Goal: Task Accomplishment & Management: Manage account settings

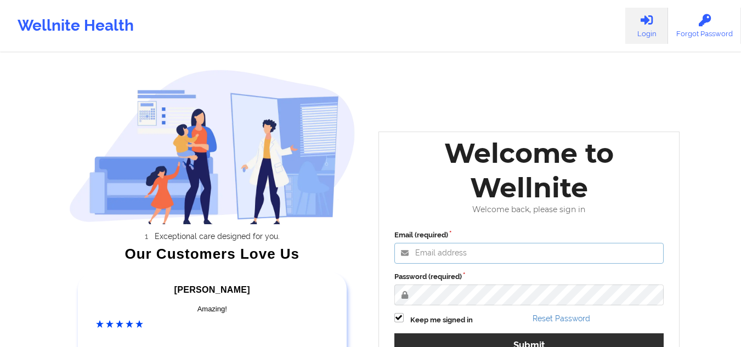
type input "mcasanaan@wellnite.com"
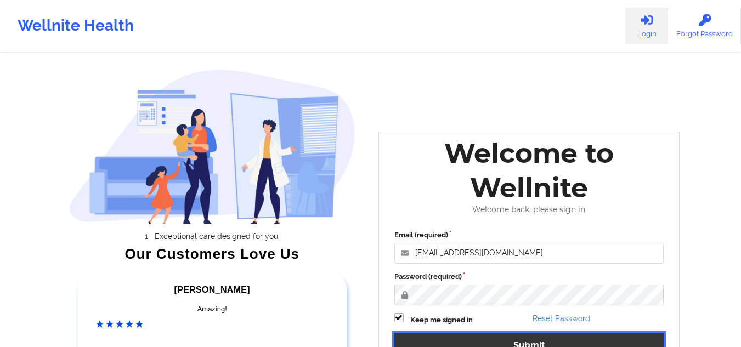
click at [435, 335] on button "Submit" at bounding box center [529, 345] width 270 height 24
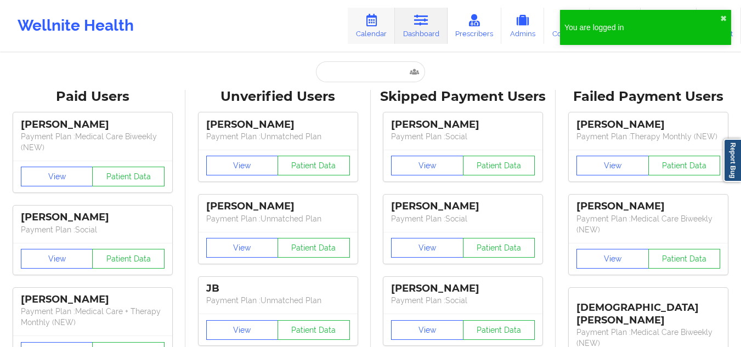
click at [364, 35] on link "Calendar" at bounding box center [371, 26] width 47 height 36
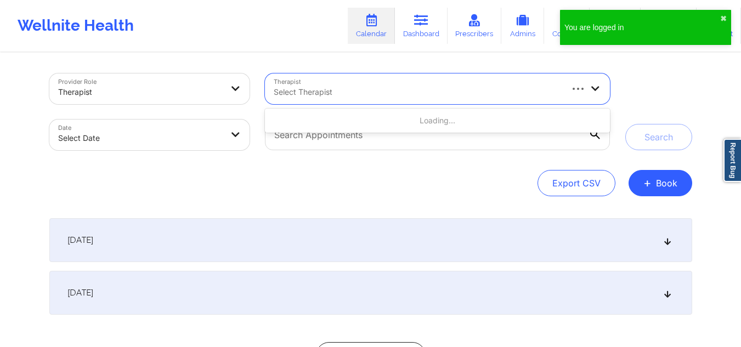
click at [349, 90] on div at bounding box center [417, 92] width 287 height 13
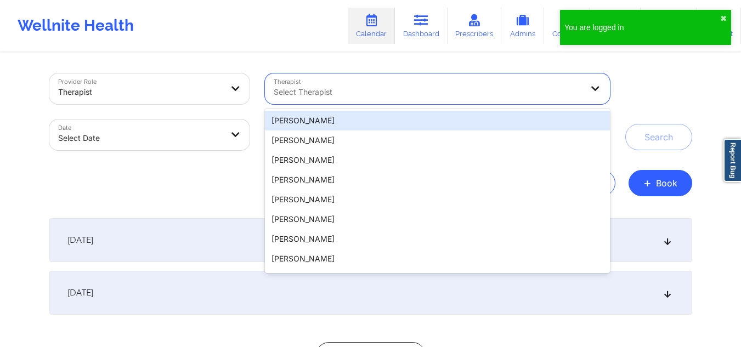
paste input "[PERSON_NAME]"
type input "[PERSON_NAME]"
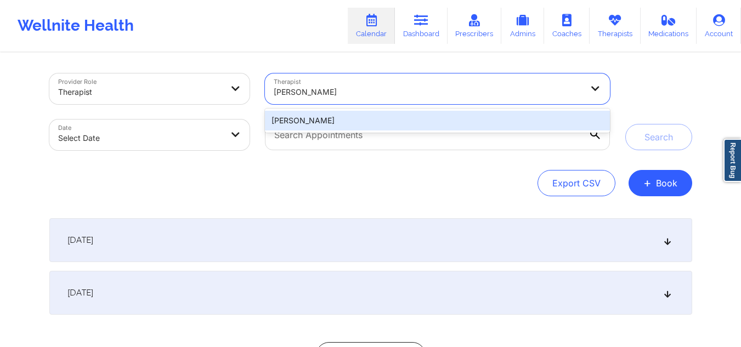
click at [330, 119] on div "[PERSON_NAME]" at bounding box center [437, 121] width 344 height 20
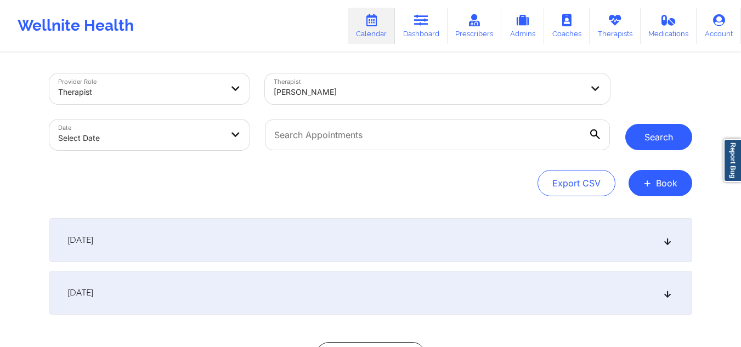
click at [652, 134] on button "Search" at bounding box center [658, 137] width 67 height 26
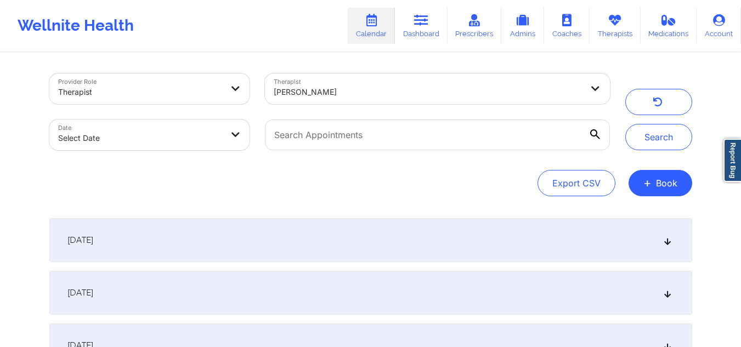
click at [671, 242] on div "[DATE]" at bounding box center [370, 240] width 642 height 44
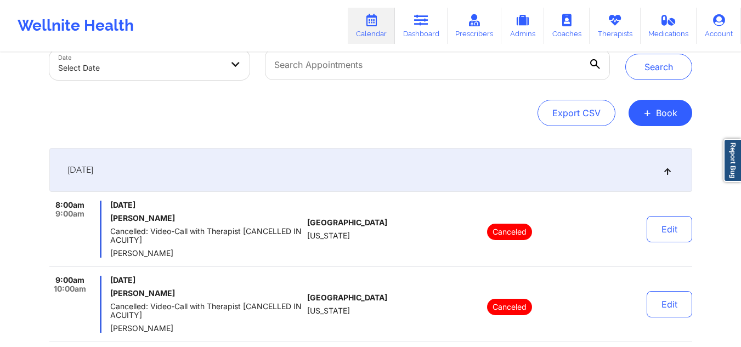
scroll to position [64, 0]
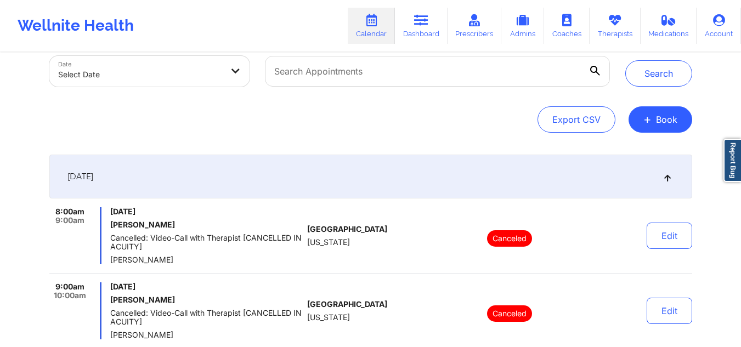
click at [674, 184] on div "[DATE]" at bounding box center [370, 177] width 642 height 44
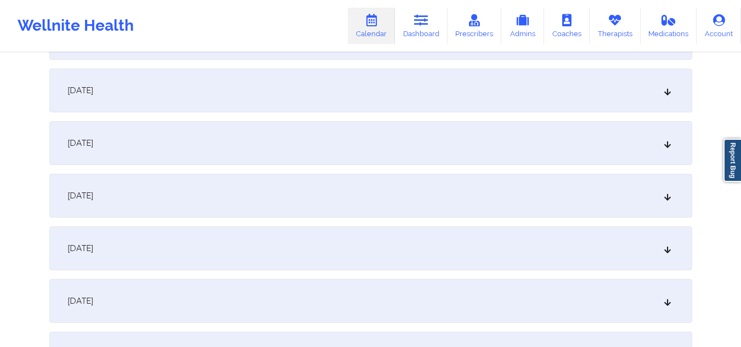
scroll to position [207, 0]
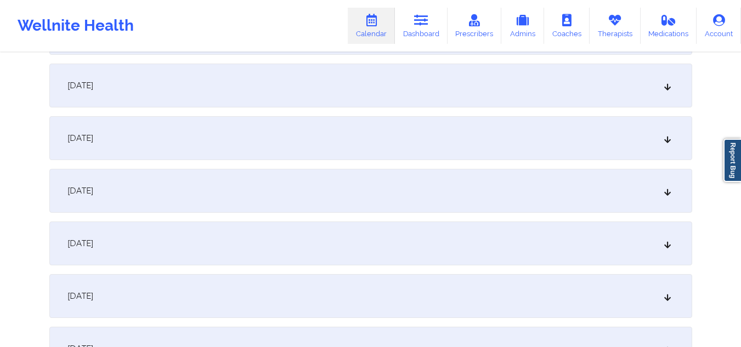
click at [662, 140] on icon at bounding box center [666, 138] width 9 height 8
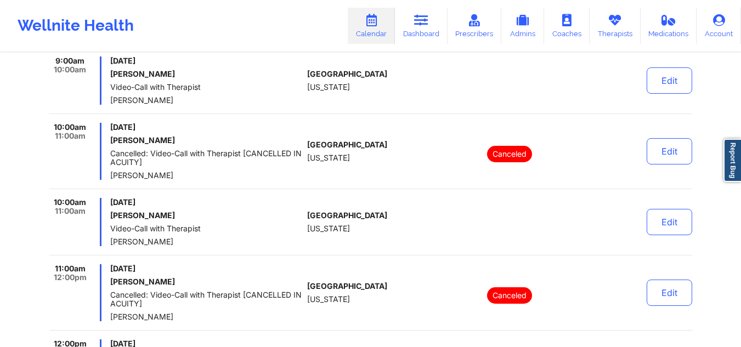
scroll to position [287, 0]
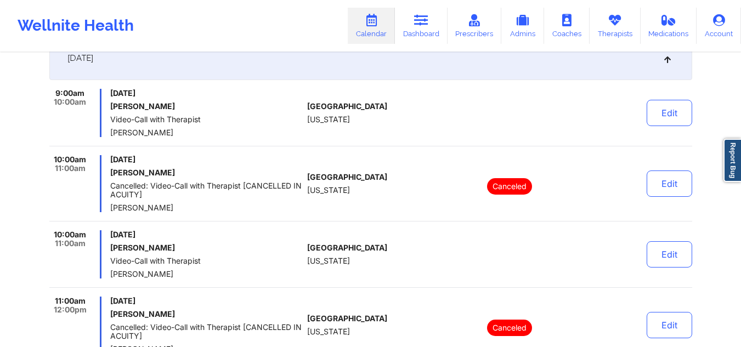
click at [669, 56] on icon at bounding box center [666, 58] width 9 height 8
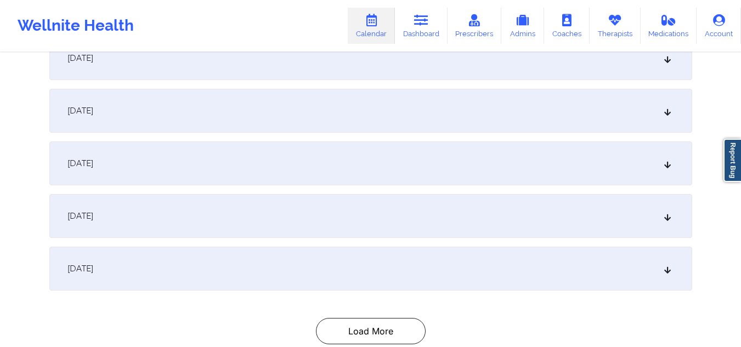
click at [669, 114] on icon at bounding box center [666, 111] width 9 height 8
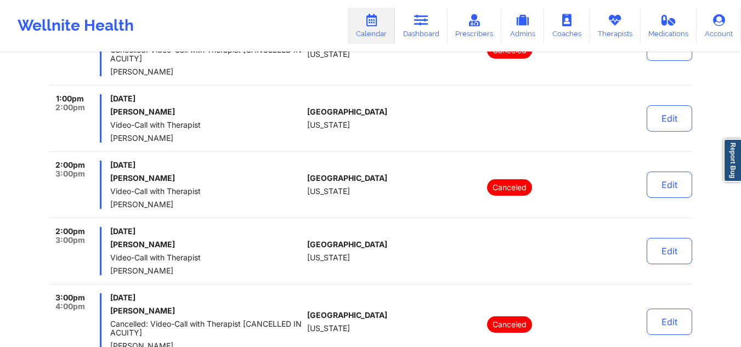
scroll to position [793, 0]
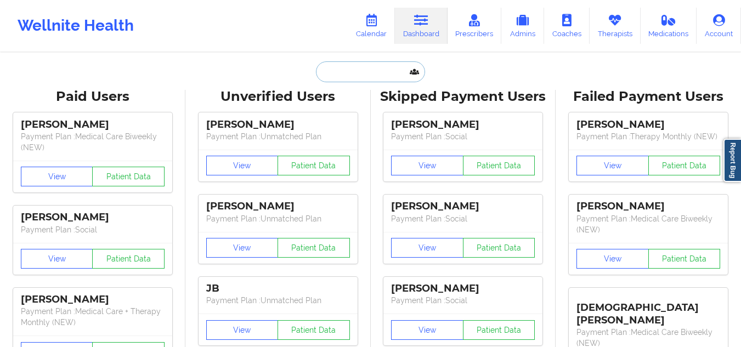
click at [390, 76] on input "text" at bounding box center [370, 71] width 109 height 21
paste input "alex.f28@hotmail.com"
type input "alex.f28@hotmail.com"
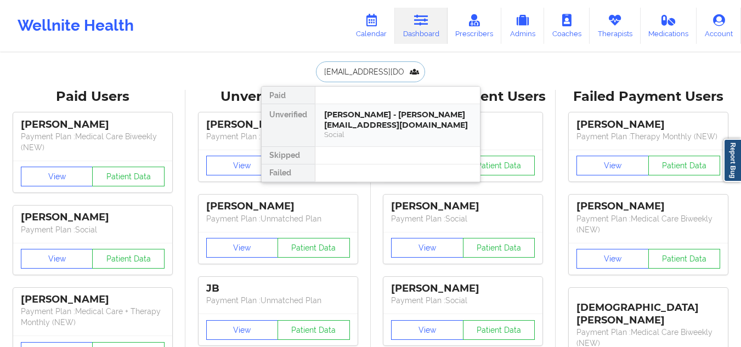
click at [371, 146] on div "Alexandra Fernandez - alex.f28@hotmail.com Social" at bounding box center [397, 125] width 164 height 42
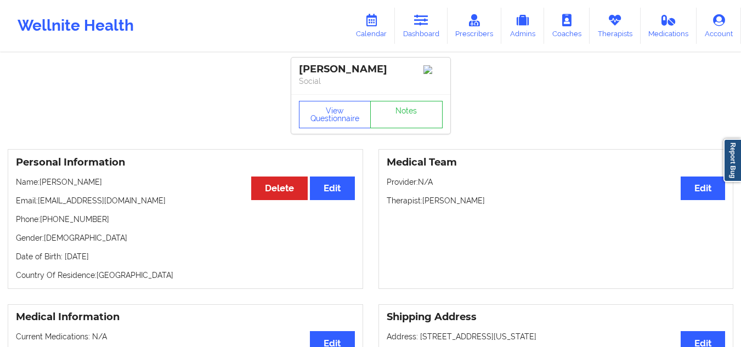
drag, startPoint x: 493, startPoint y: 206, endPoint x: 424, endPoint y: 208, distance: 69.6
click at [424, 206] on p "Therapist: Brianna Mclaughlin" at bounding box center [555, 200] width 339 height 11
copy p "[PERSON_NAME]"
click at [423, 19] on icon at bounding box center [421, 20] width 14 height 12
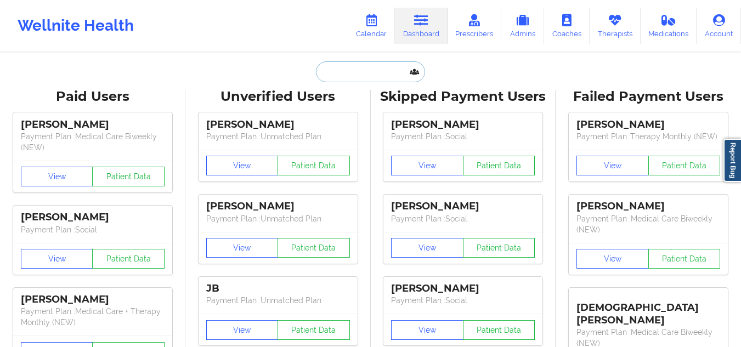
click at [353, 78] on input "text" at bounding box center [370, 71] width 109 height 21
paste input "tracetusa@yahoo.com"
type input "tracetusa@yahoo.com"
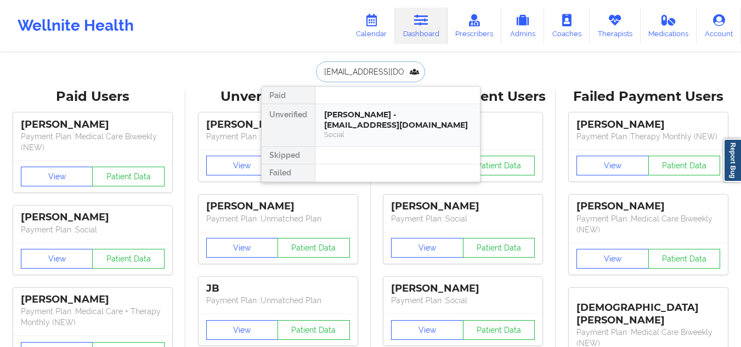
click at [355, 108] on div "Tracey Tusa - tracetusa@yahoo.com Social" at bounding box center [397, 125] width 164 height 42
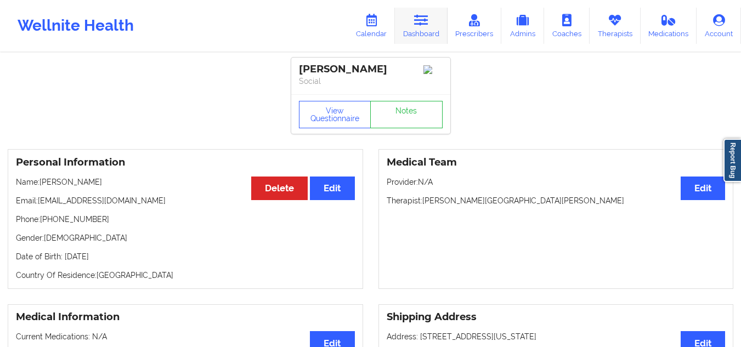
click at [419, 14] on icon at bounding box center [421, 20] width 14 height 12
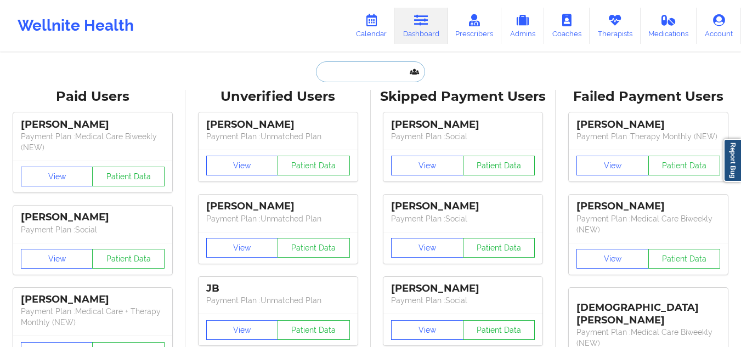
click at [361, 70] on input "text" at bounding box center [370, 71] width 109 height 21
paste input "Esmirna Vega García"
type input "Esmirna Vega García"
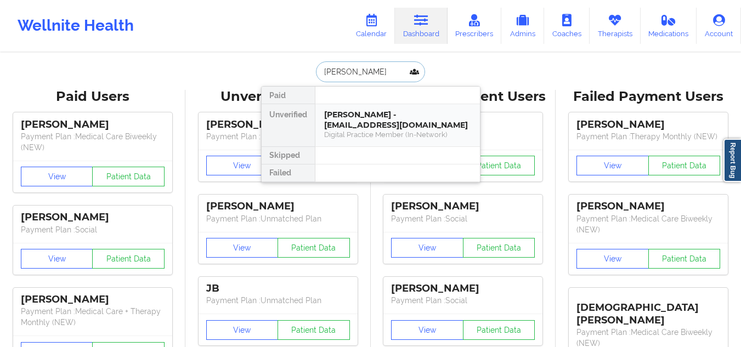
click at [361, 130] on div "Digital Practice Member (In-Network)" at bounding box center [397, 134] width 147 height 9
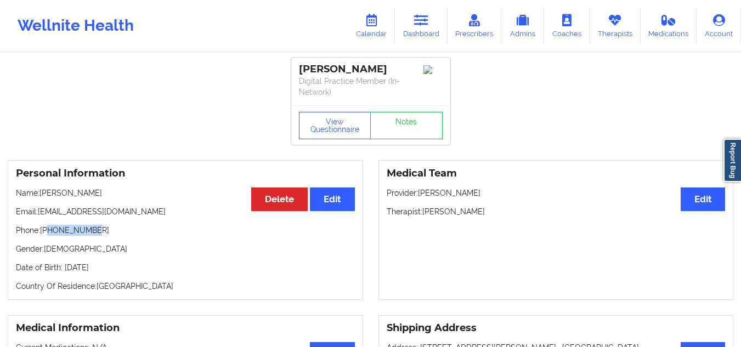
drag, startPoint x: 97, startPoint y: 228, endPoint x: 49, endPoint y: 231, distance: 47.8
click at [49, 231] on p "Phone: +17872386746" at bounding box center [185, 230] width 339 height 11
copy p "7872386746"
click at [412, 25] on link "Dashboard" at bounding box center [421, 26] width 53 height 36
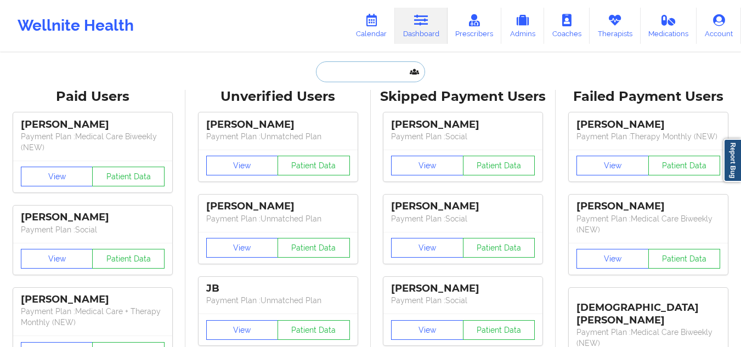
click at [356, 76] on input "text" at bounding box center [370, 71] width 109 height 21
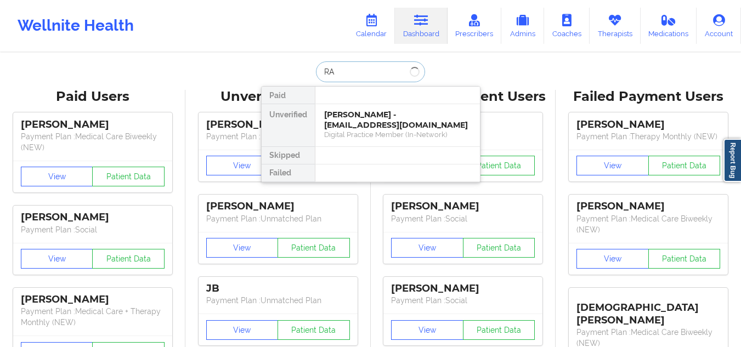
type input "R"
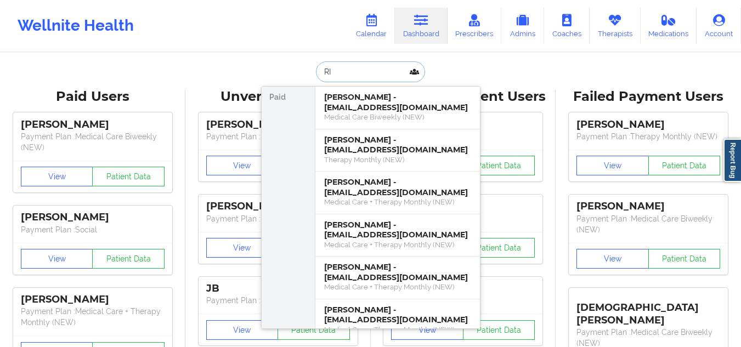
type input "R"
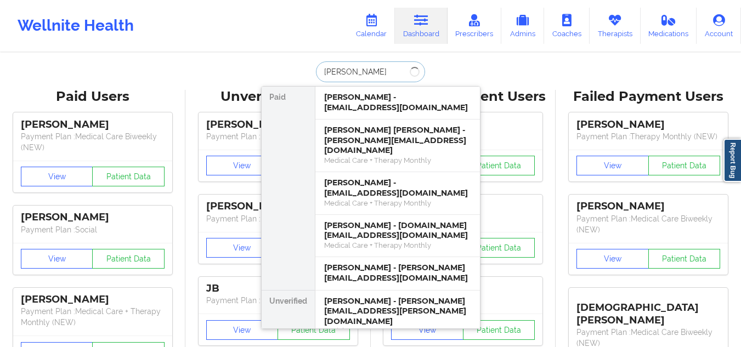
type input "BRIAN FREN"
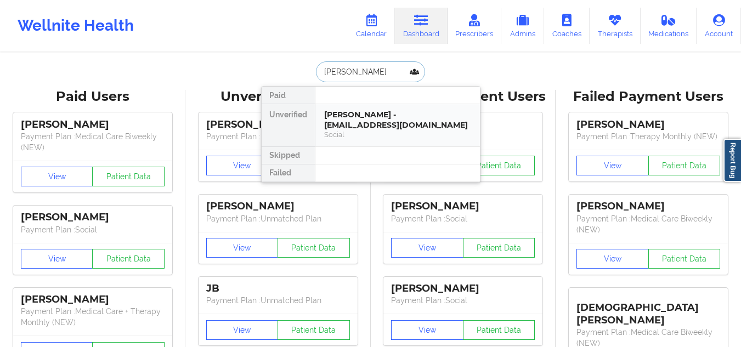
click at [355, 116] on div "Brian French - frenchbrian@bellsouth.net" at bounding box center [397, 120] width 147 height 20
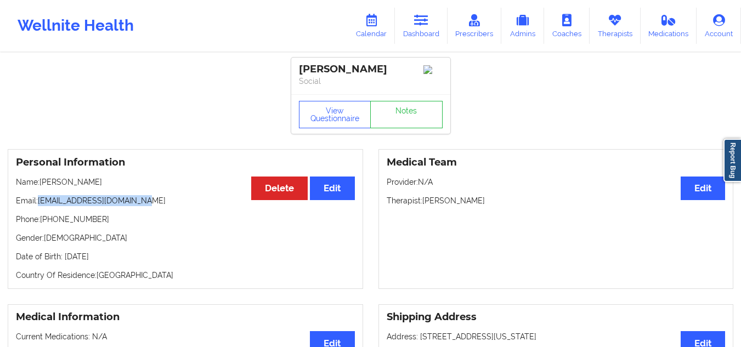
drag, startPoint x: 136, startPoint y: 203, endPoint x: 39, endPoint y: 203, distance: 97.6
click at [39, 203] on p "Email: frenchbrian@bellsouth.net" at bounding box center [185, 200] width 339 height 11
copy p "frenchbrian@bellsouth.net"
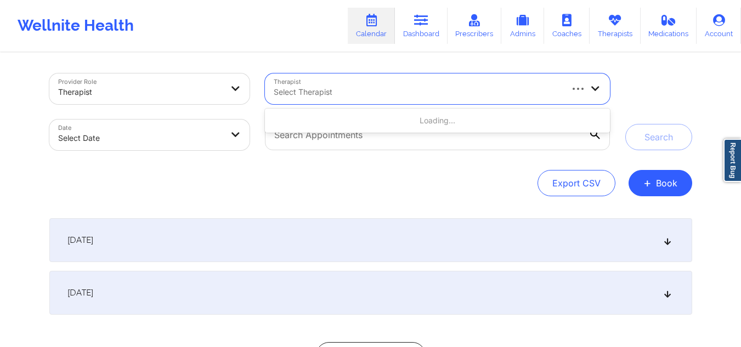
click at [424, 90] on div at bounding box center [417, 92] width 287 height 13
type input "donna san"
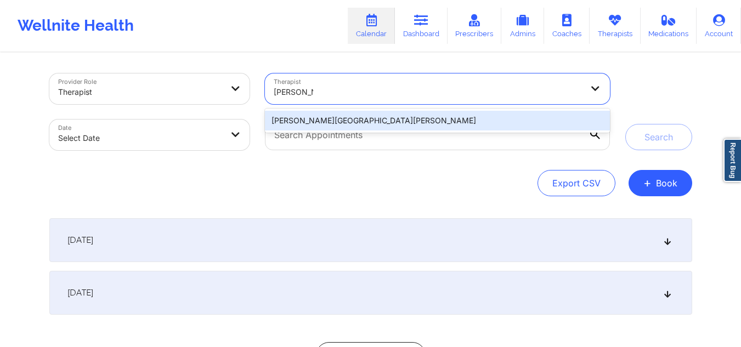
click at [407, 116] on div "Donna San Salvador" at bounding box center [437, 121] width 344 height 20
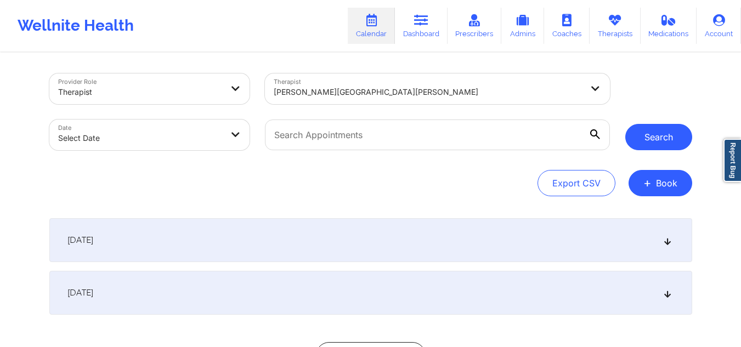
click at [643, 140] on button "Search" at bounding box center [658, 137] width 67 height 26
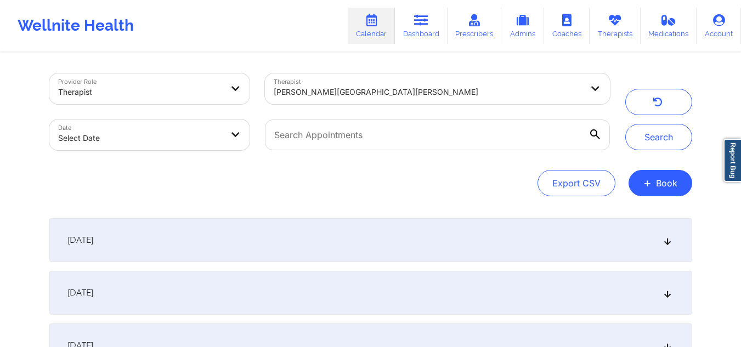
click at [666, 241] on icon at bounding box center [666, 240] width 9 height 8
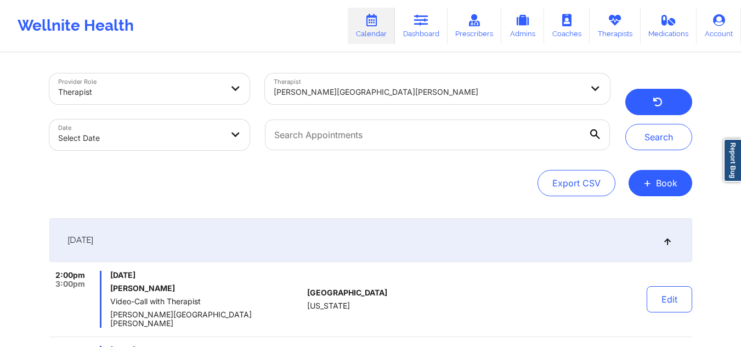
click at [654, 104] on icon "button" at bounding box center [657, 103] width 10 height 9
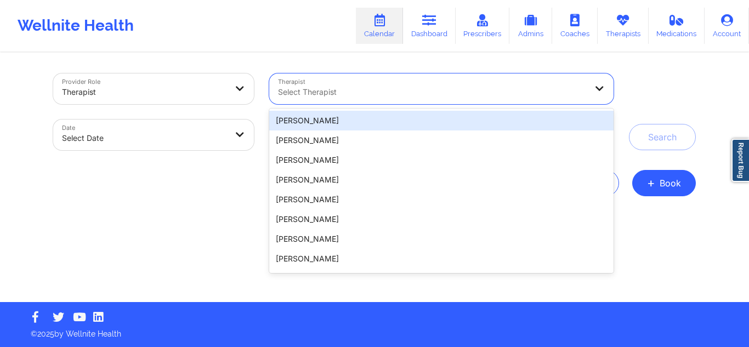
click at [437, 86] on div at bounding box center [432, 92] width 309 height 13
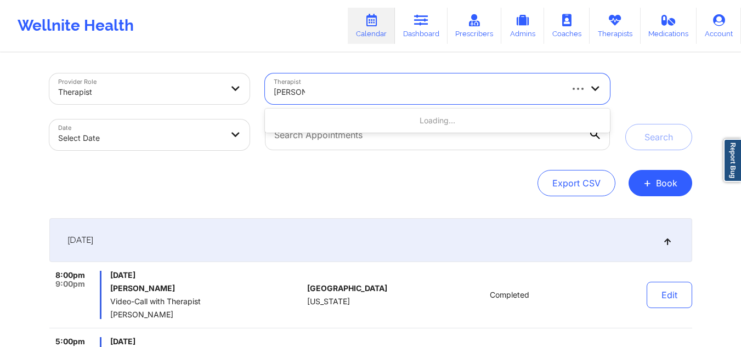
type input "[PERSON_NAME] ci"
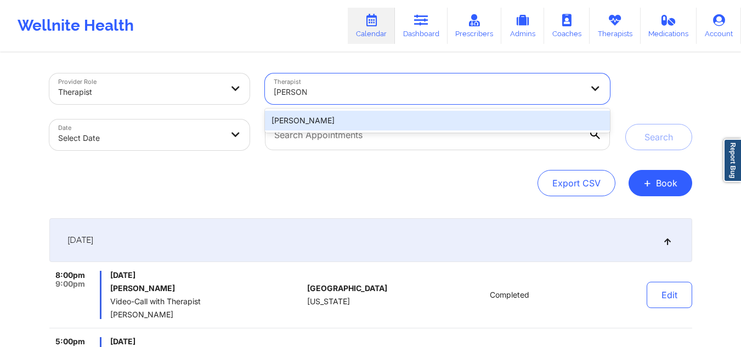
click at [393, 119] on div "[PERSON_NAME]" at bounding box center [437, 121] width 344 height 20
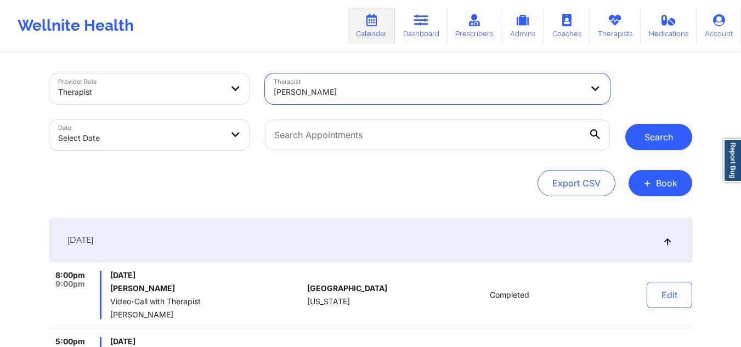
click at [659, 132] on button "Search" at bounding box center [658, 137] width 67 height 26
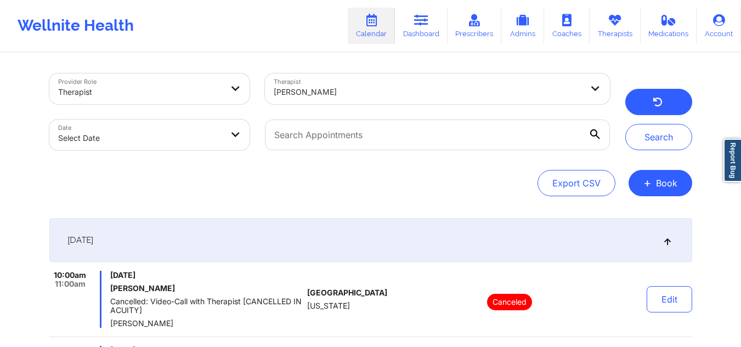
click at [645, 96] on button "button" at bounding box center [658, 102] width 67 height 26
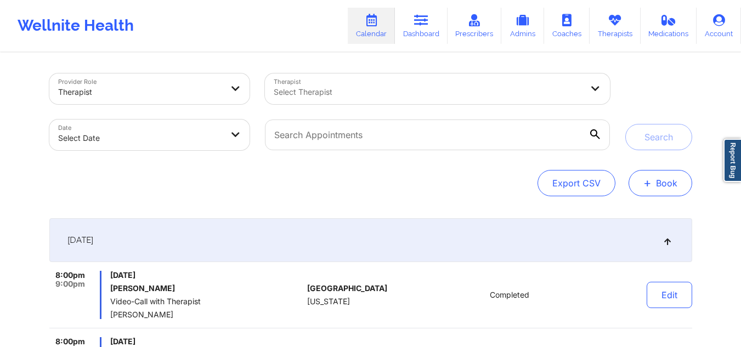
click at [665, 184] on button "+ Book" at bounding box center [660, 183] width 64 height 26
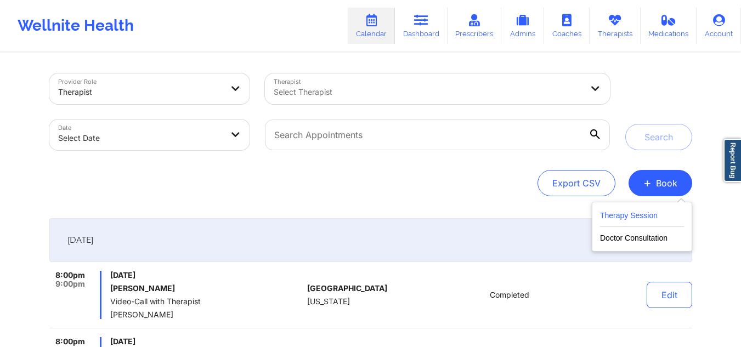
click at [631, 215] on button "Therapy Session" at bounding box center [642, 218] width 84 height 18
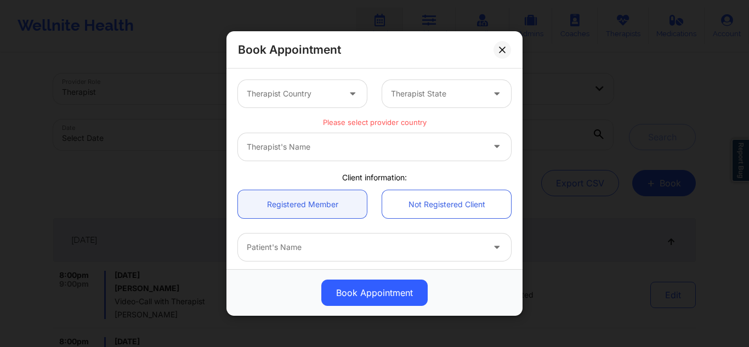
click at [296, 90] on div at bounding box center [293, 93] width 93 height 13
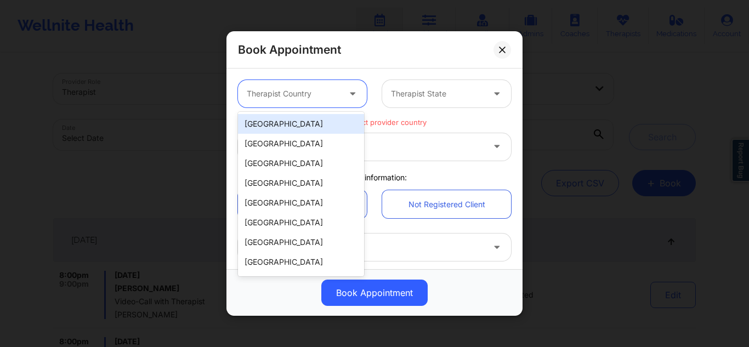
click at [289, 123] on div "[GEOGRAPHIC_DATA]" at bounding box center [301, 124] width 126 height 20
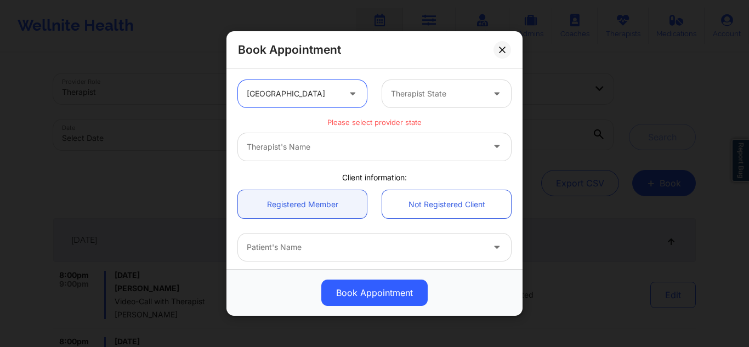
click at [410, 94] on div at bounding box center [437, 93] width 93 height 13
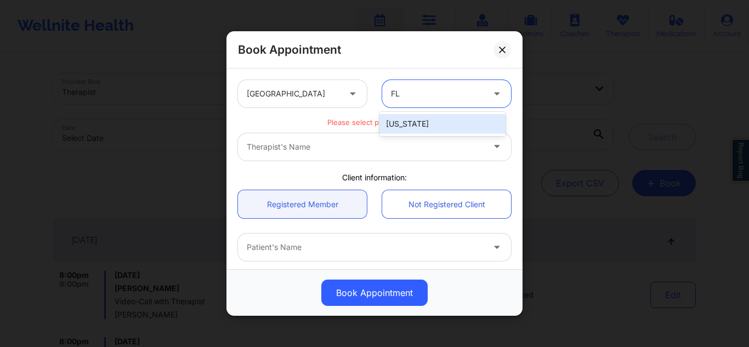
type input "FLO"
click at [389, 126] on div "[US_STATE]" at bounding box center [442, 124] width 126 height 20
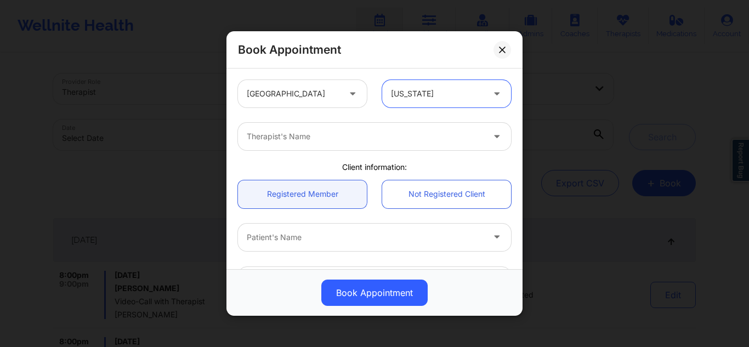
click at [352, 139] on div at bounding box center [365, 136] width 237 height 13
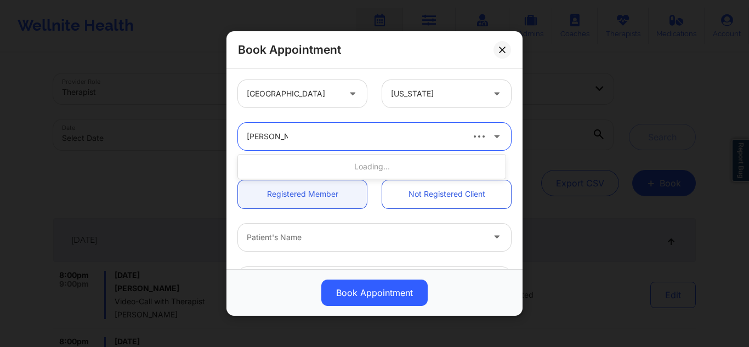
type input "DONNA CIP"
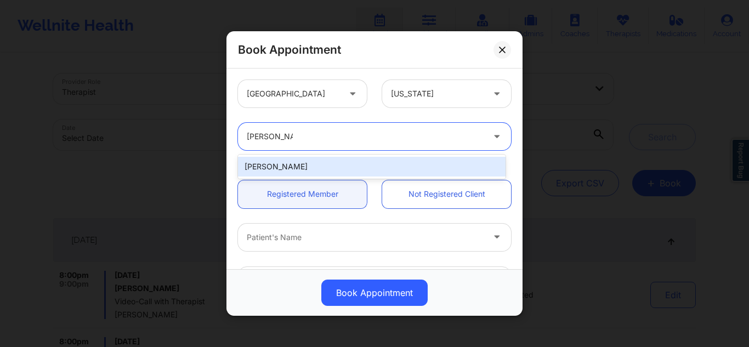
click at [330, 170] on div "[PERSON_NAME]" at bounding box center [371, 167] width 267 height 20
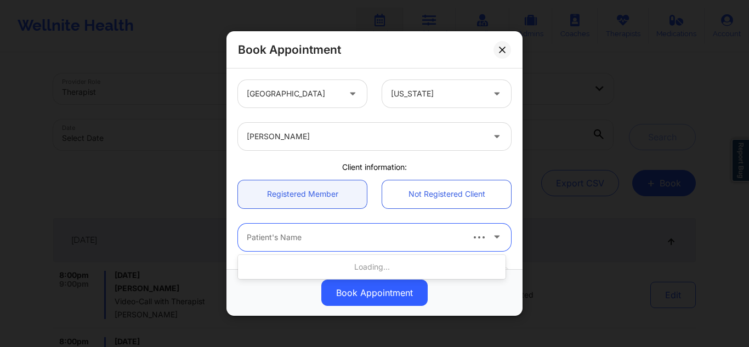
click at [317, 243] on div at bounding box center [354, 237] width 215 height 13
type input "BRIAN FR"
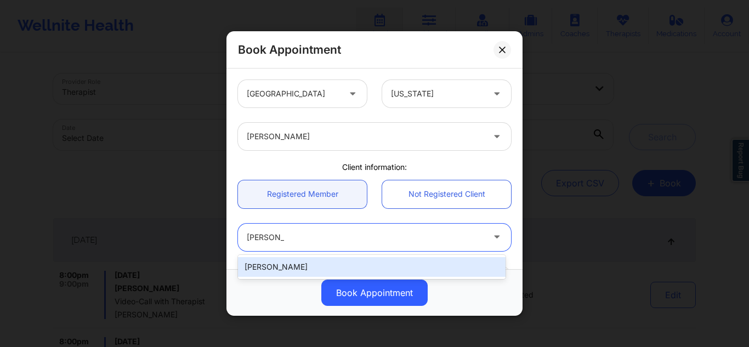
click at [299, 259] on div "Brian French" at bounding box center [371, 267] width 267 height 20
type input "frenchbrian@bellsouth.net"
type input "+1561-427-5220"
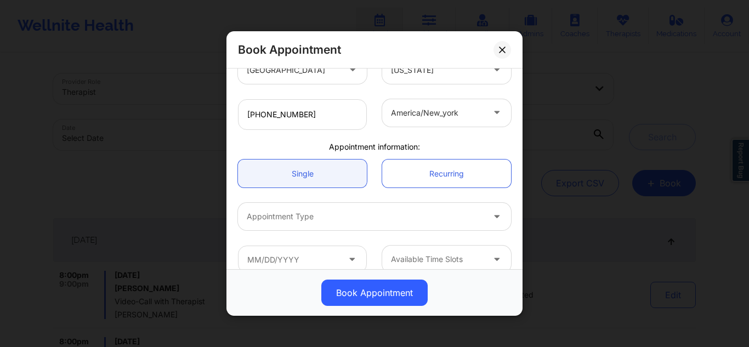
scroll to position [271, 0]
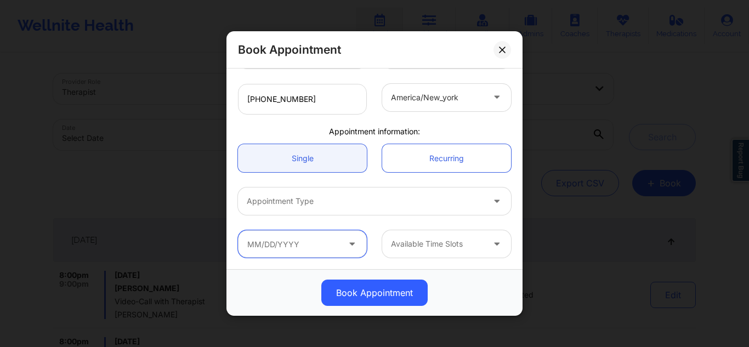
click at [306, 236] on input "text" at bounding box center [302, 243] width 129 height 27
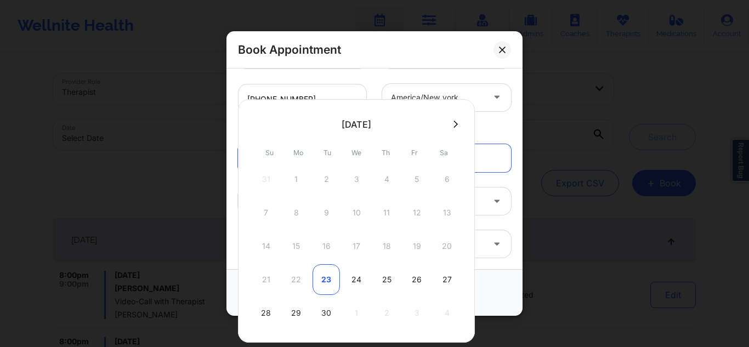
click at [317, 276] on div "23" at bounding box center [325, 279] width 27 height 31
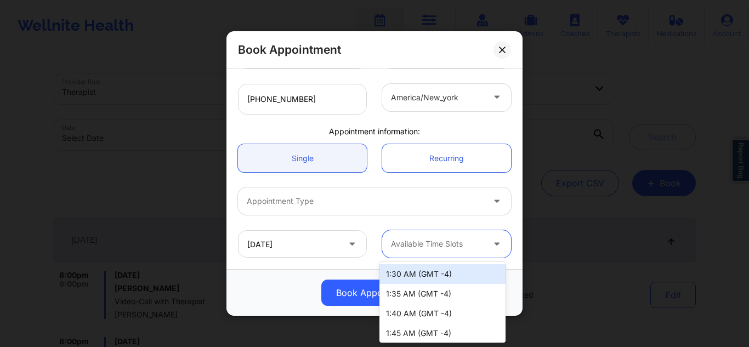
click at [436, 236] on div "Available Time Slots" at bounding box center [433, 243] width 103 height 27
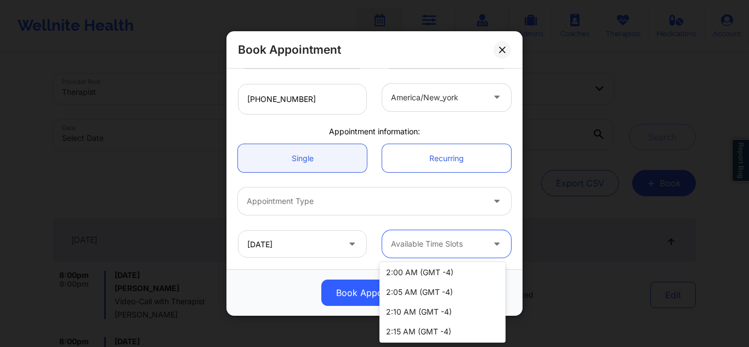
scroll to position [114, 0]
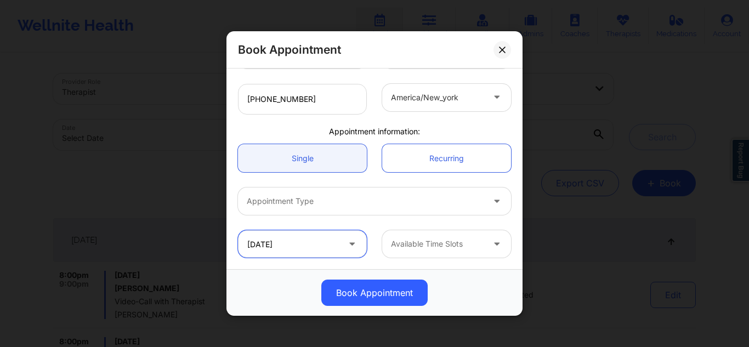
click at [312, 240] on input "09/23/2025" at bounding box center [302, 243] width 129 height 27
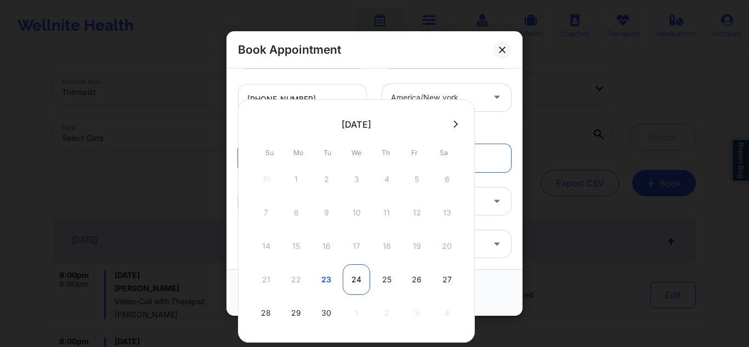
click at [357, 286] on div "24" at bounding box center [356, 279] width 27 height 31
type input "09/24/2025"
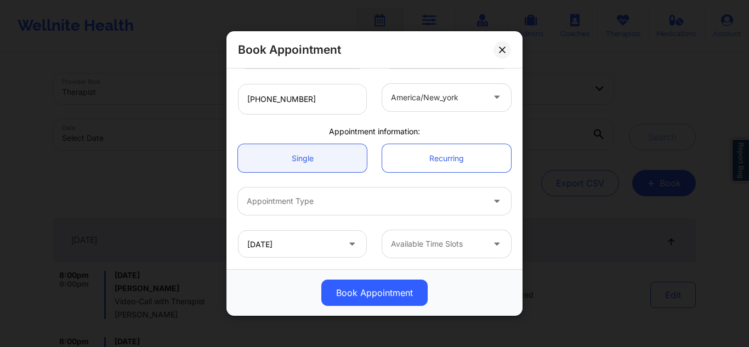
click at [432, 244] on div at bounding box center [437, 243] width 93 height 13
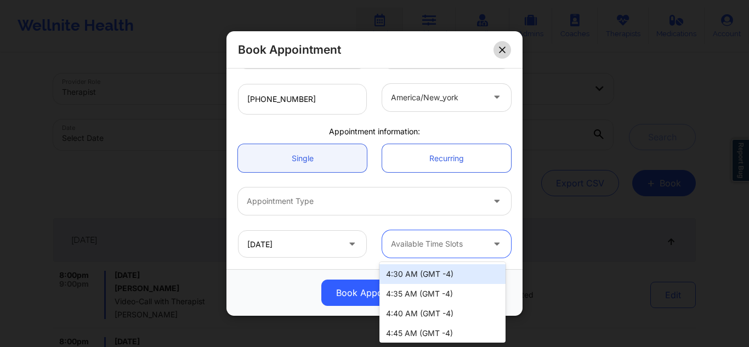
click at [508, 52] on button at bounding box center [502, 50] width 18 height 18
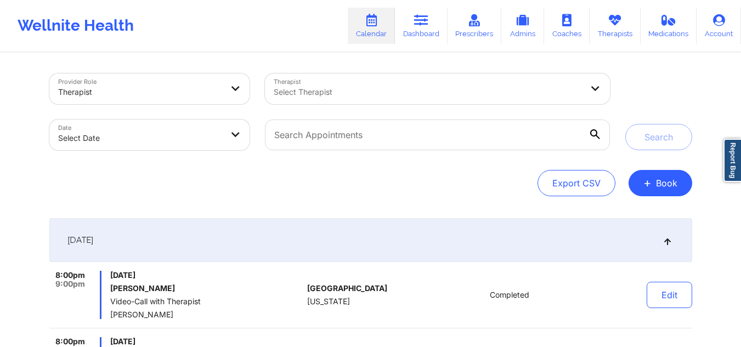
click at [375, 101] on div "Select Therapist" at bounding box center [424, 88] width 318 height 31
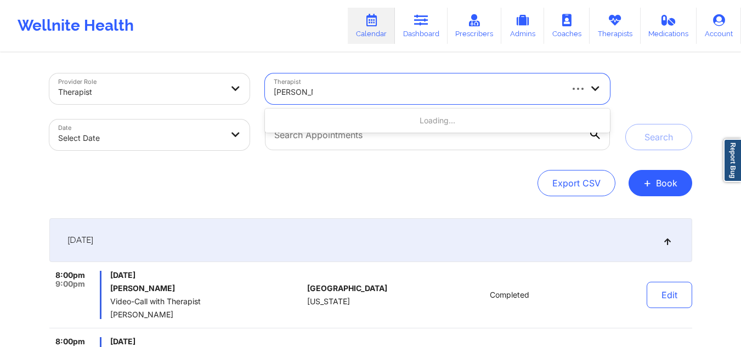
type input "DONNA CI"
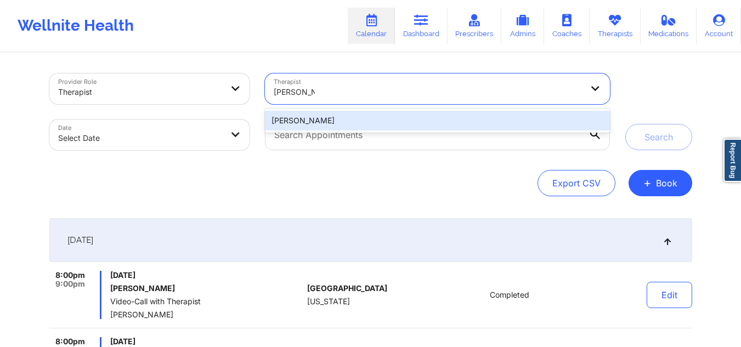
click at [341, 117] on div "[PERSON_NAME]" at bounding box center [437, 121] width 344 height 20
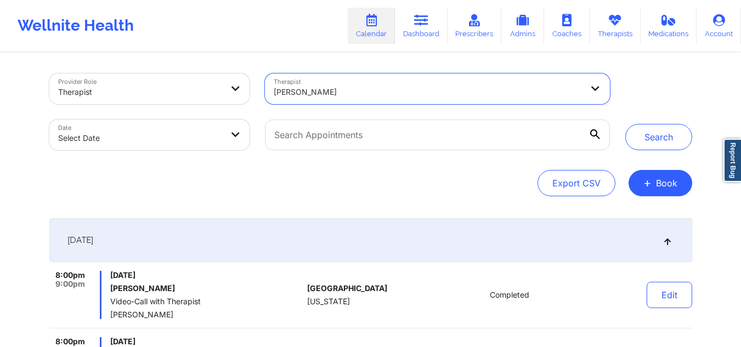
click at [198, 141] on body "Wellnite Health Calendar Dashboard Prescribers Admins Coaches Therapists Medica…" at bounding box center [370, 173] width 741 height 347
select select "2025-8"
select select "2025-9"
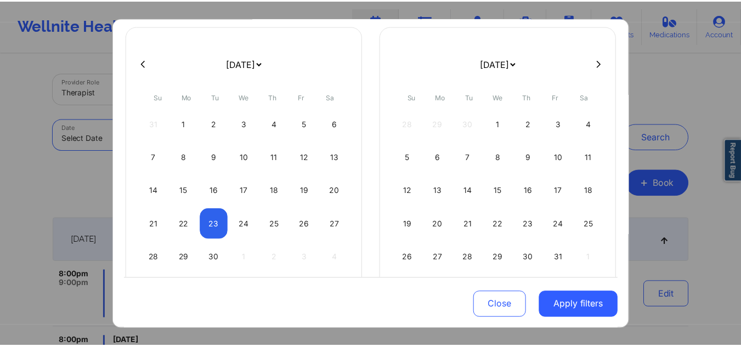
scroll to position [76, 0]
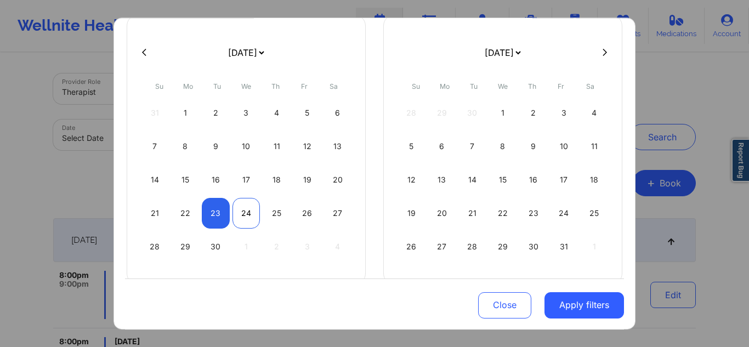
click at [243, 223] on div "24" at bounding box center [246, 213] width 28 height 31
select select "2025-8"
select select "2025-9"
select select "2025-8"
select select "2025-9"
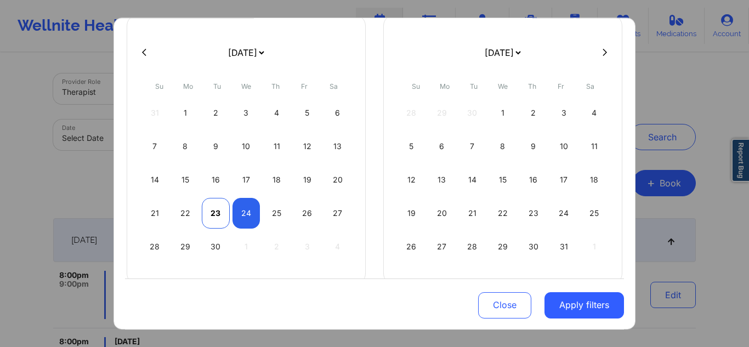
click at [220, 220] on div "23" at bounding box center [216, 213] width 28 height 31
select select "2025-8"
select select "2025-9"
select select "2025-8"
select select "2025-9"
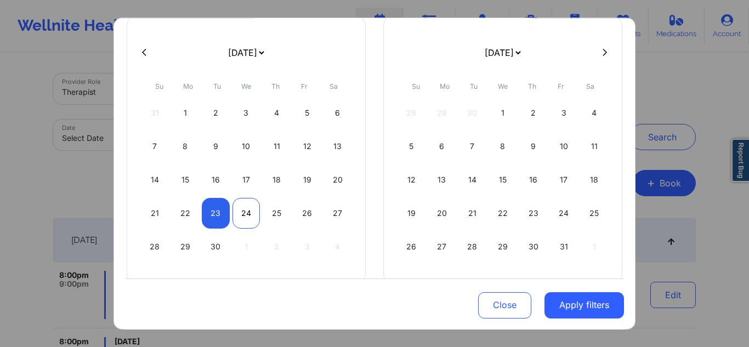
click at [242, 219] on div "24" at bounding box center [246, 213] width 28 height 31
select select "2025-8"
select select "2025-9"
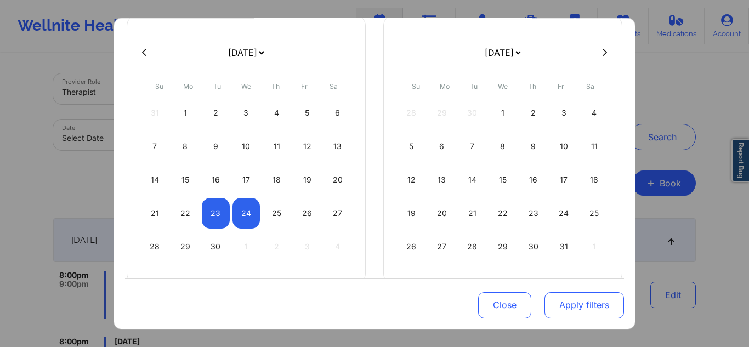
click at [566, 295] on button "Apply filters" at bounding box center [583, 305] width 79 height 26
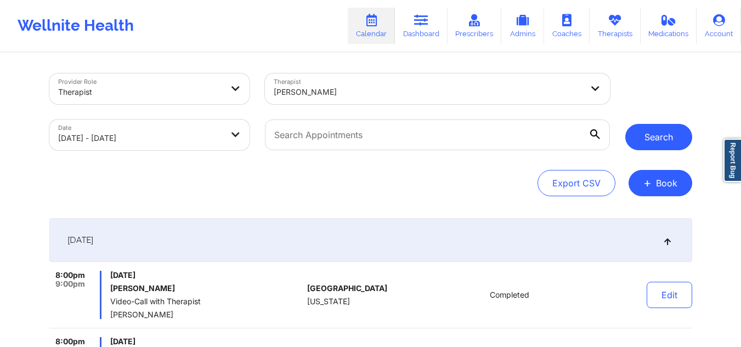
click at [657, 130] on button "Search" at bounding box center [658, 137] width 67 height 26
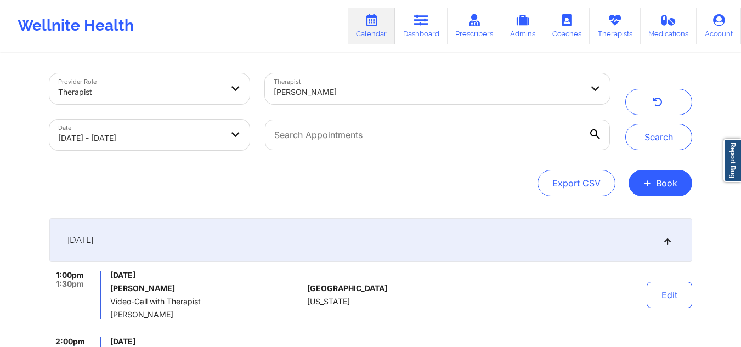
click at [663, 239] on icon at bounding box center [666, 240] width 9 height 8
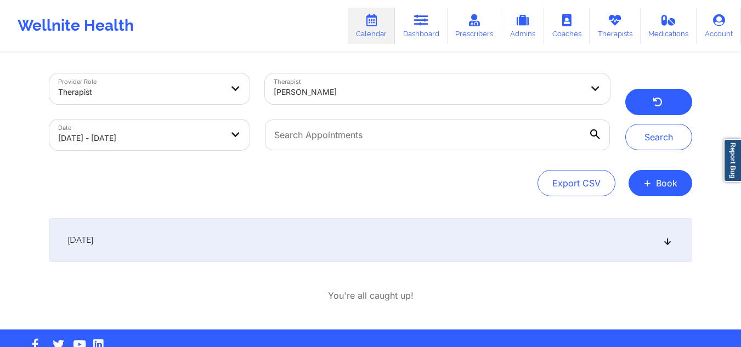
click at [644, 109] on button "button" at bounding box center [658, 102] width 67 height 26
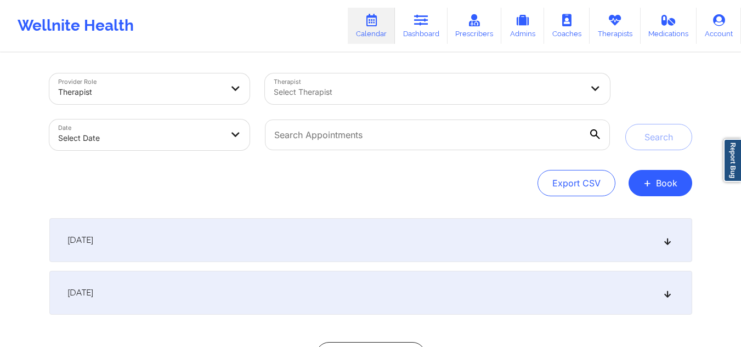
click at [425, 78] on div "Select Therapist" at bounding box center [424, 88] width 318 height 31
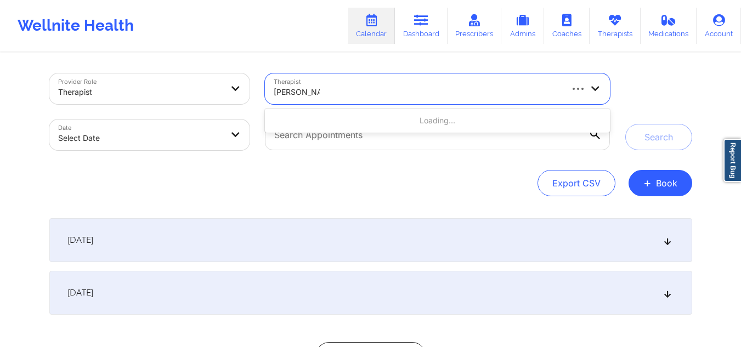
type input "DONNA CIPR"
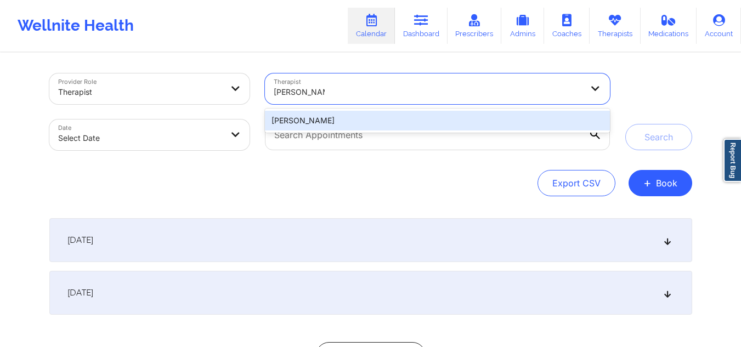
click at [346, 125] on div "[PERSON_NAME]" at bounding box center [437, 121] width 344 height 20
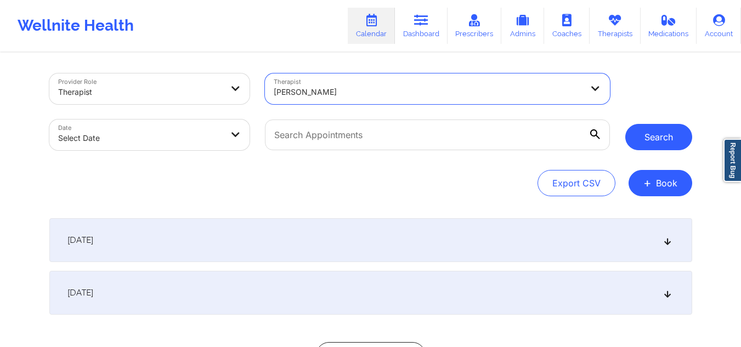
click at [654, 132] on button "Search" at bounding box center [658, 137] width 67 height 26
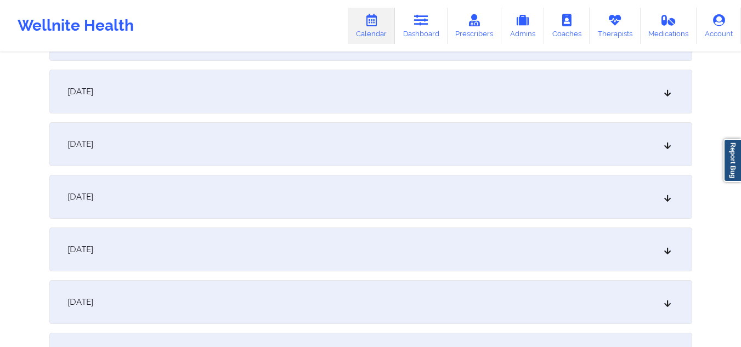
scroll to position [210, 0]
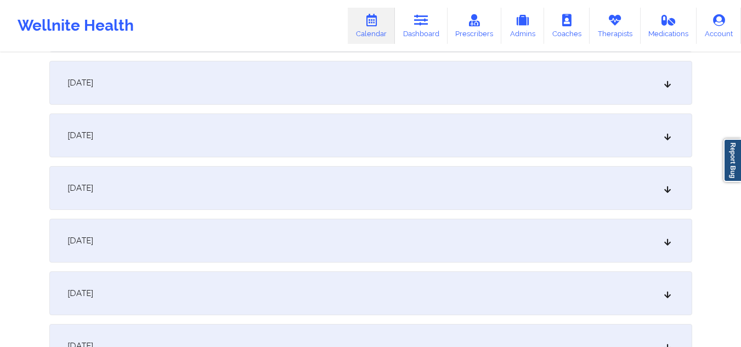
click at [669, 133] on icon at bounding box center [666, 136] width 9 height 8
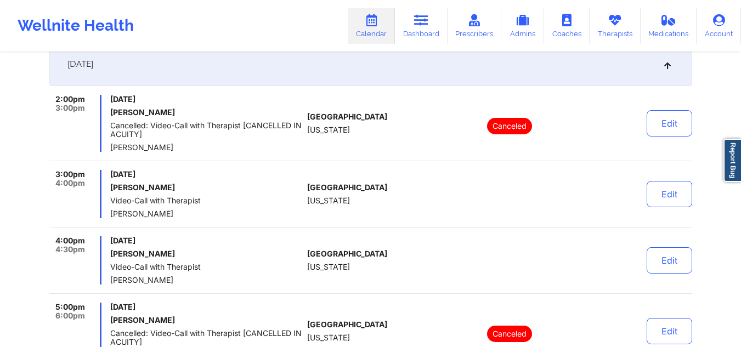
scroll to position [274, 0]
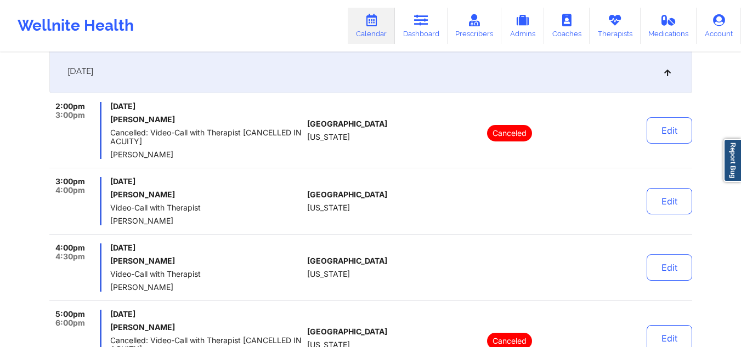
click at [665, 73] on icon at bounding box center [666, 71] width 9 height 8
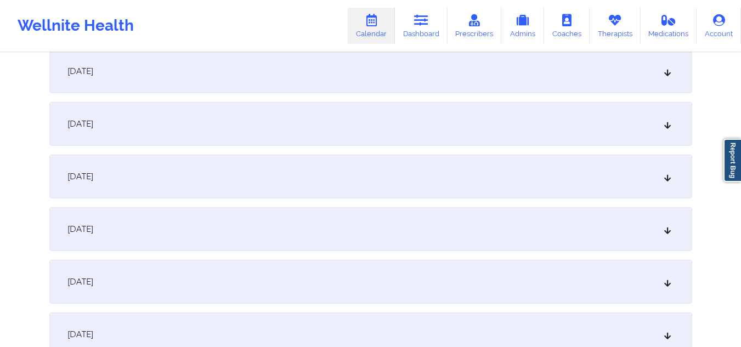
scroll to position [0, 0]
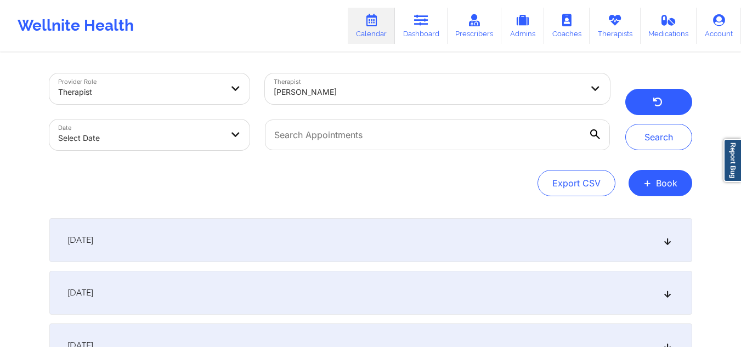
click at [644, 110] on button "button" at bounding box center [658, 102] width 67 height 26
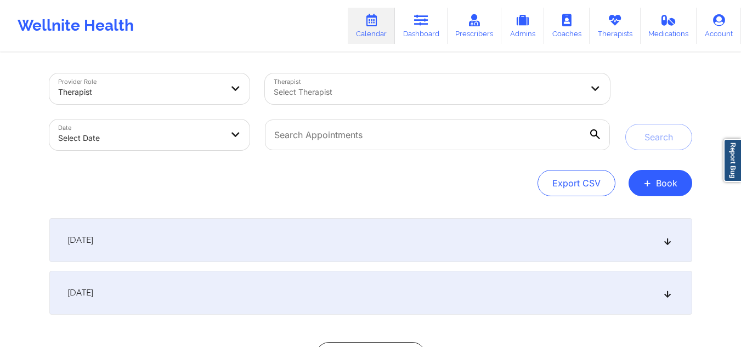
click at [431, 92] on div at bounding box center [428, 92] width 309 height 13
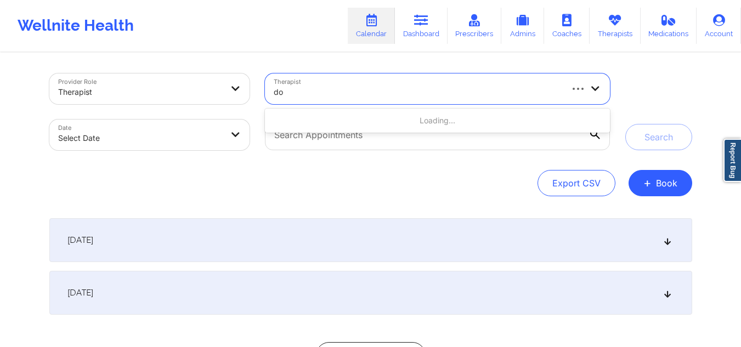
type input "d"
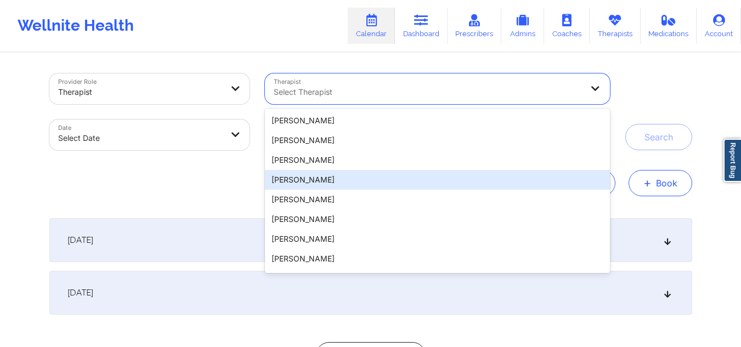
click at [673, 181] on button "+ Book" at bounding box center [660, 183] width 64 height 26
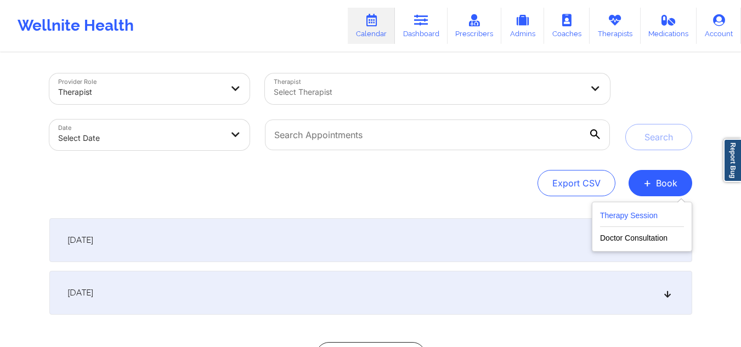
click at [635, 209] on button "Therapy Session" at bounding box center [642, 218] width 84 height 18
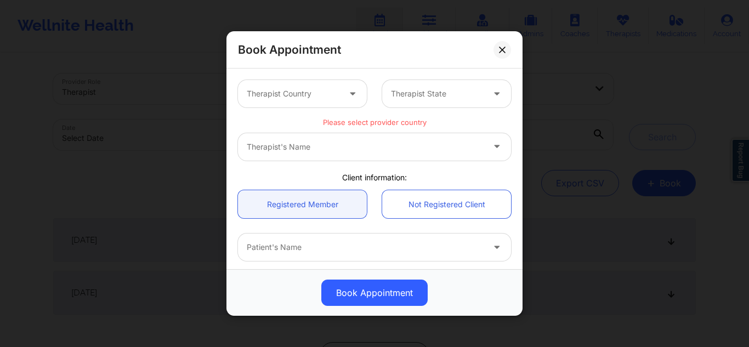
click at [311, 76] on div "Therapist Country Therapist State" at bounding box center [374, 93] width 288 height 43
click at [304, 87] on div "Therapist Country" at bounding box center [289, 93] width 103 height 27
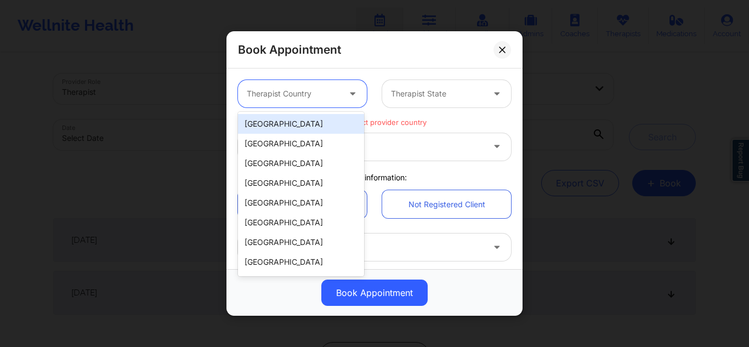
click at [400, 158] on div "Therapist's Name" at bounding box center [374, 146] width 273 height 27
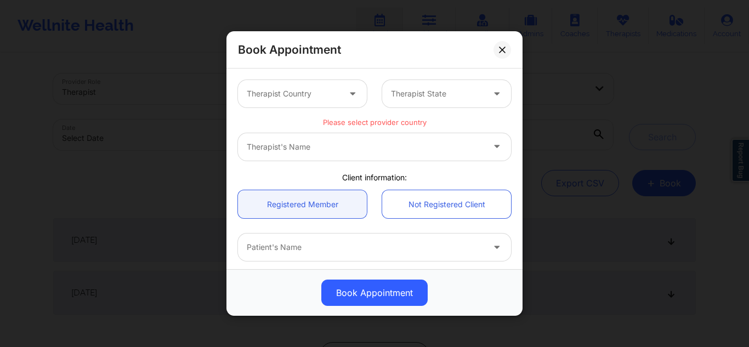
click at [398, 161] on div "Therapist's Name" at bounding box center [374, 146] width 288 height 43
click at [376, 145] on div "Therapist's Name" at bounding box center [374, 146] width 273 height 27
click at [317, 81] on div "Therapist Country" at bounding box center [289, 93] width 103 height 27
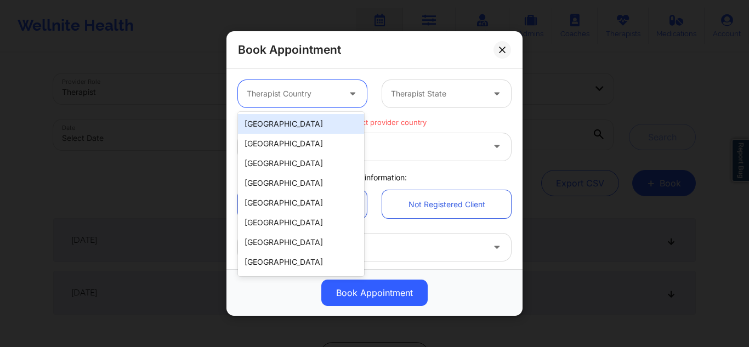
click at [288, 118] on div "[GEOGRAPHIC_DATA]" at bounding box center [301, 124] width 126 height 20
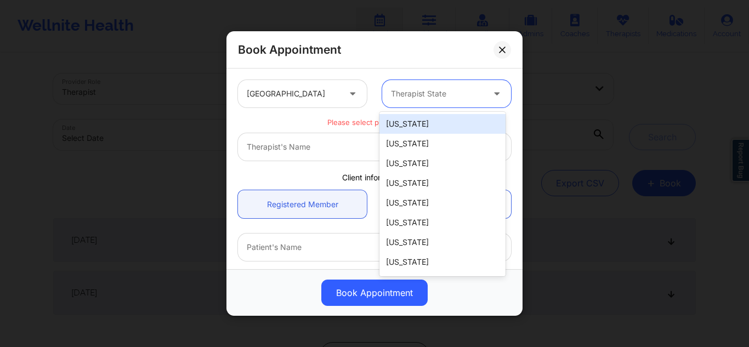
click at [426, 104] on div "Therapist State" at bounding box center [433, 93] width 103 height 27
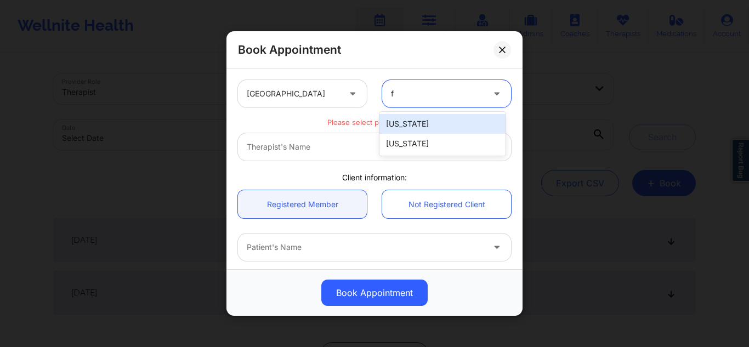
type input "fl"
click at [433, 121] on div "[US_STATE]" at bounding box center [442, 124] width 126 height 20
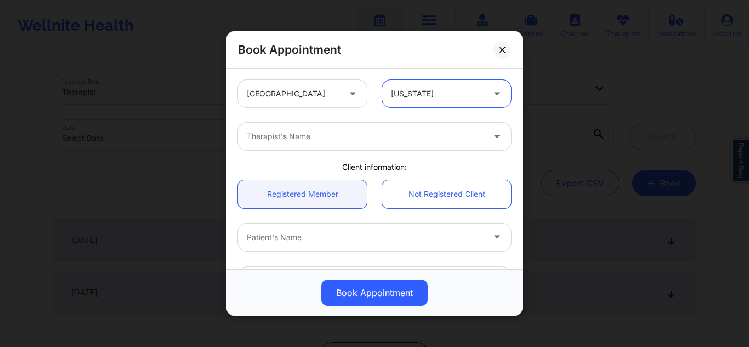
click at [362, 143] on div "Therapist's Name" at bounding box center [361, 136] width 247 height 27
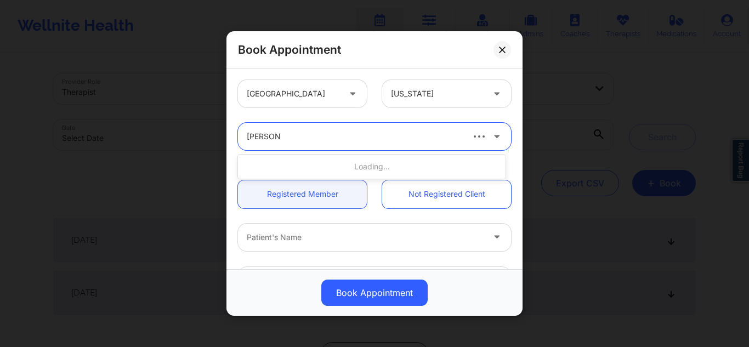
type input "donna cip"
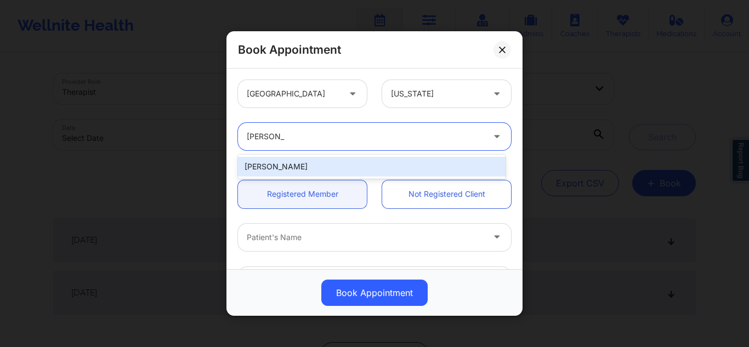
click at [317, 168] on div "[PERSON_NAME]" at bounding box center [371, 167] width 267 height 20
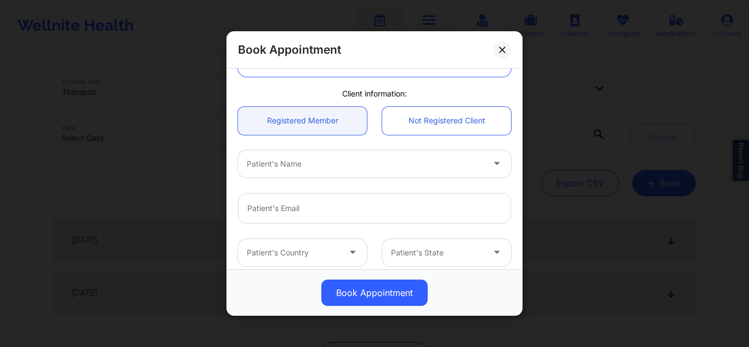
scroll to position [75, 0]
click at [415, 167] on div at bounding box center [365, 162] width 237 height 13
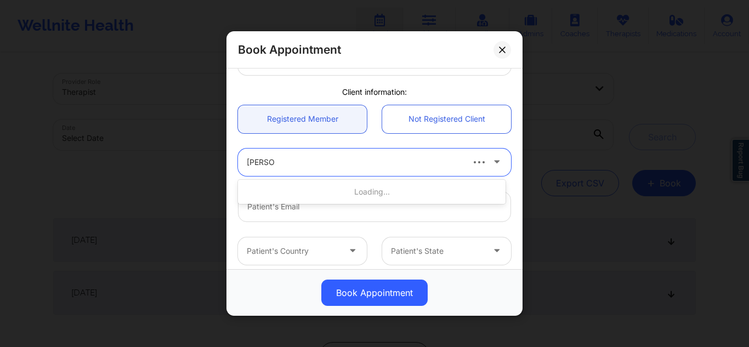
type input "brian fre"
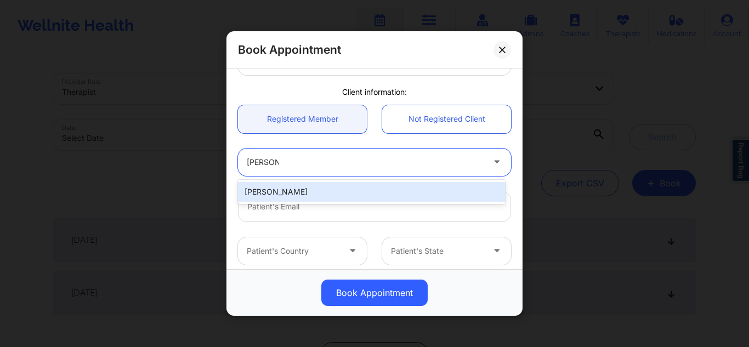
click at [381, 193] on div "Brian French" at bounding box center [371, 192] width 267 height 20
type input "frenchbrian@bellsouth.net"
type input "+1561-427-5220"
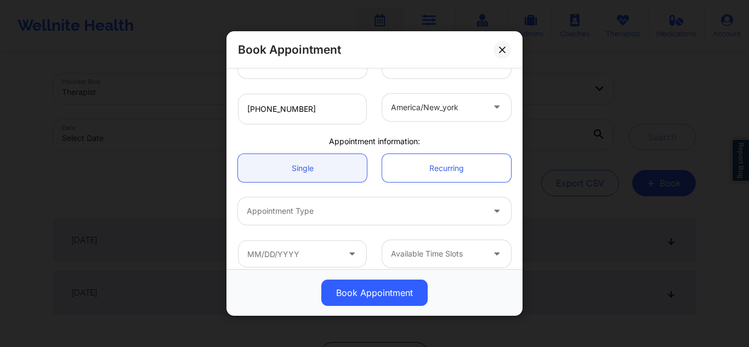
scroll to position [271, 0]
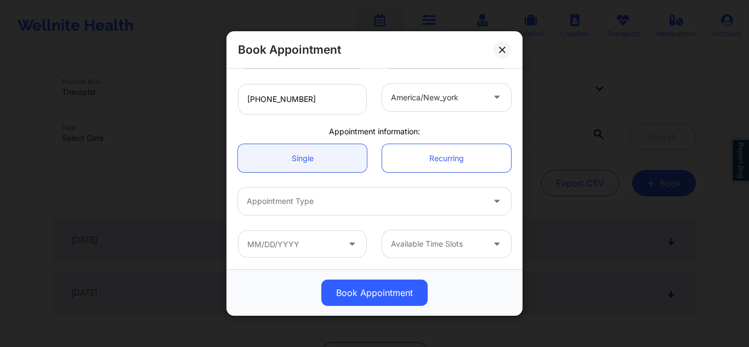
click at [390, 203] on div at bounding box center [365, 201] width 237 height 13
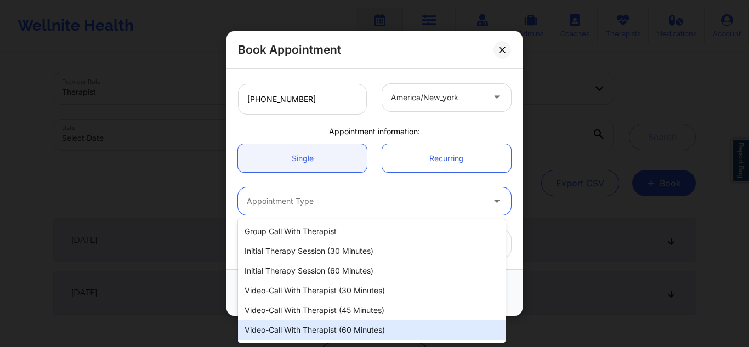
click at [333, 326] on div "Video-Call with Therapist (60 minutes)" at bounding box center [371, 330] width 267 height 20
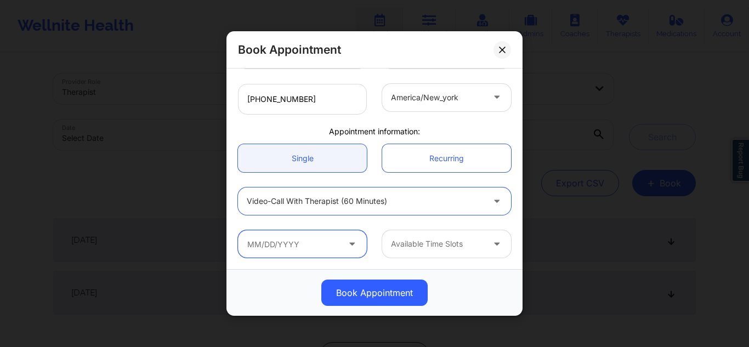
click at [304, 242] on input "text" at bounding box center [302, 243] width 129 height 27
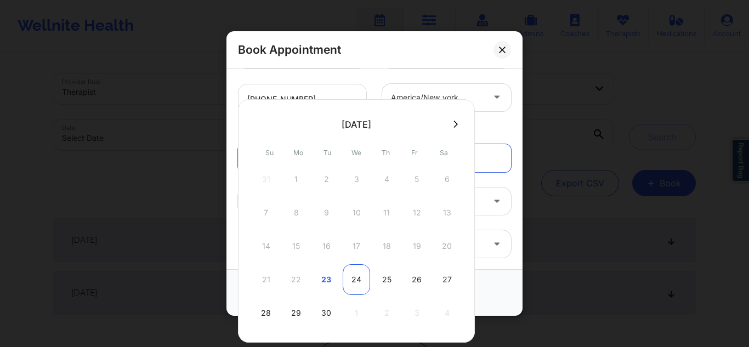
click at [365, 278] on div "24" at bounding box center [356, 279] width 27 height 31
type input "09/24/2025"
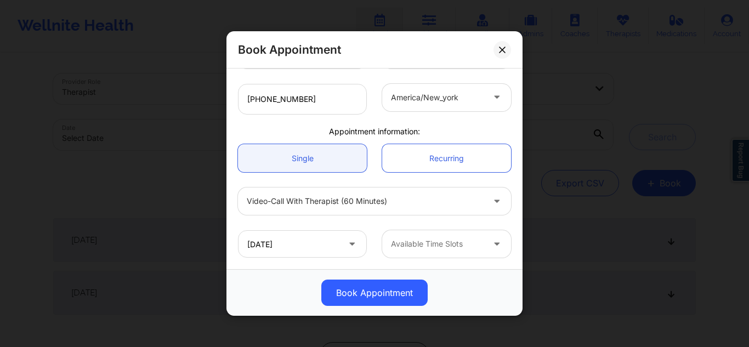
click at [430, 240] on div at bounding box center [437, 243] width 93 height 13
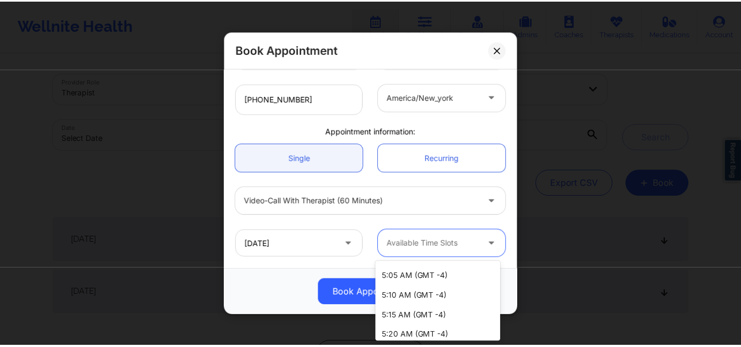
scroll to position [0, 0]
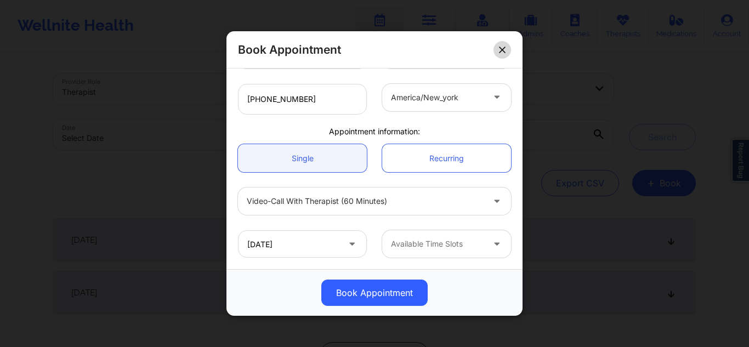
click at [502, 44] on button at bounding box center [502, 50] width 18 height 18
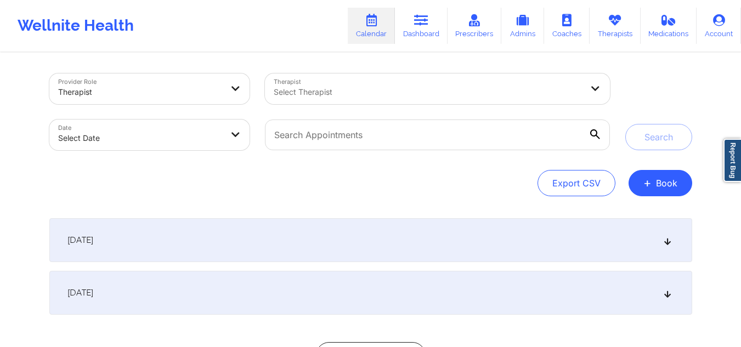
click at [310, 98] on div at bounding box center [428, 92] width 309 height 13
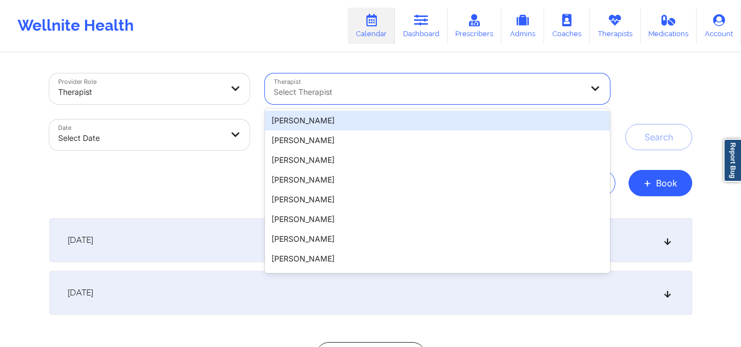
paste input "Shalyndria Parker"
type input "Shalyndria Parker"
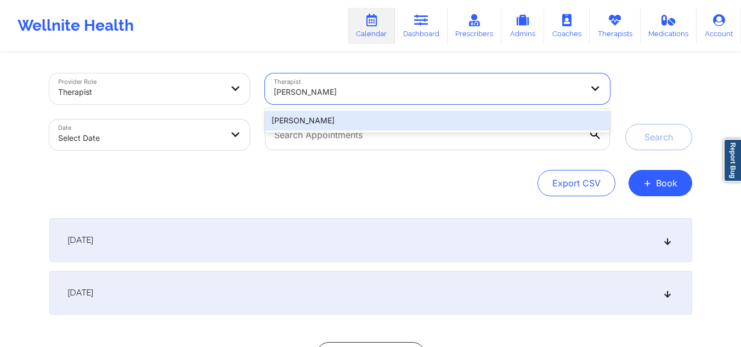
click at [308, 115] on div "Shalyndria Parker" at bounding box center [437, 121] width 344 height 20
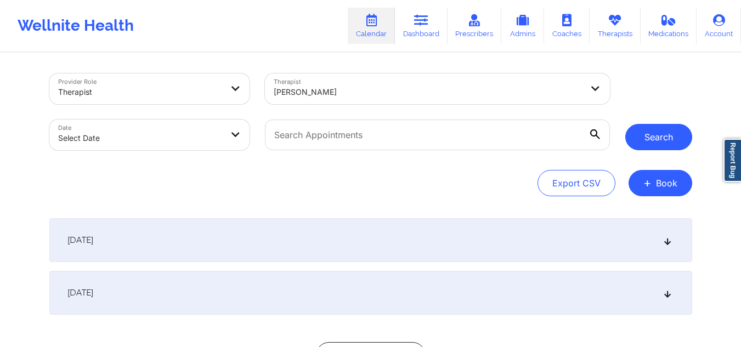
click at [655, 147] on button "Search" at bounding box center [658, 137] width 67 height 26
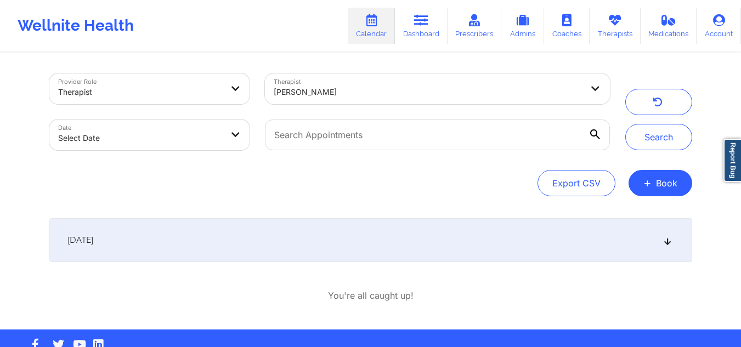
click at [658, 247] on div "[DATE]" at bounding box center [370, 240] width 642 height 44
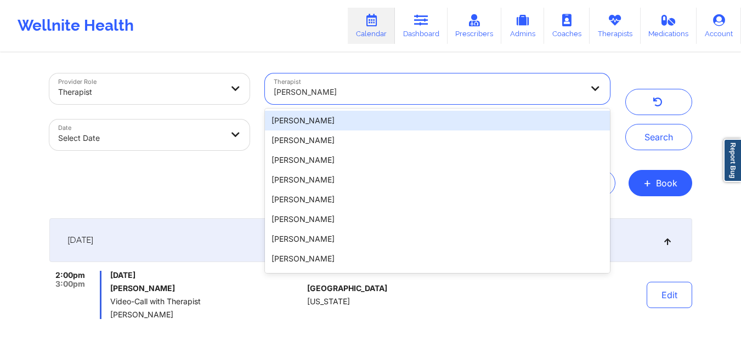
drag, startPoint x: 373, startPoint y: 90, endPoint x: 263, endPoint y: 92, distance: 109.6
click at [263, 92] on div "Therapist 100 results available. Use Up and Down to choose options, press Enter…" at bounding box center [437, 89] width 360 height 46
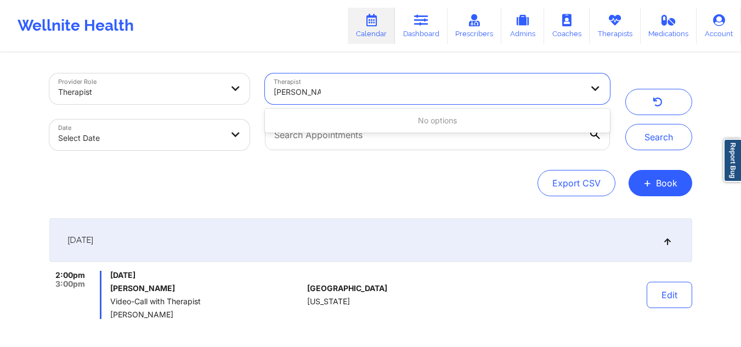
type input "kerrie martin"
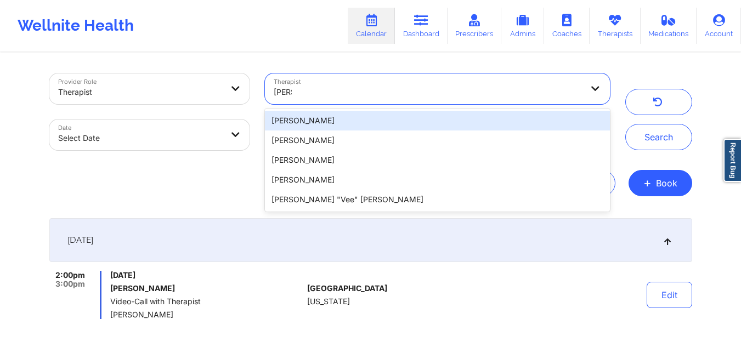
type input "kerrie"
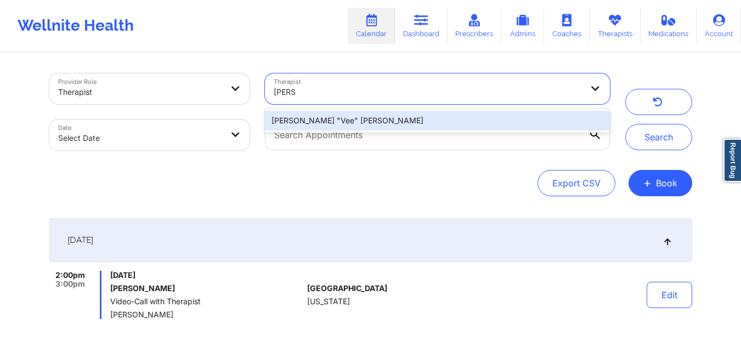
click at [340, 126] on div "Kerrie "Vee" Martin" at bounding box center [437, 121] width 344 height 20
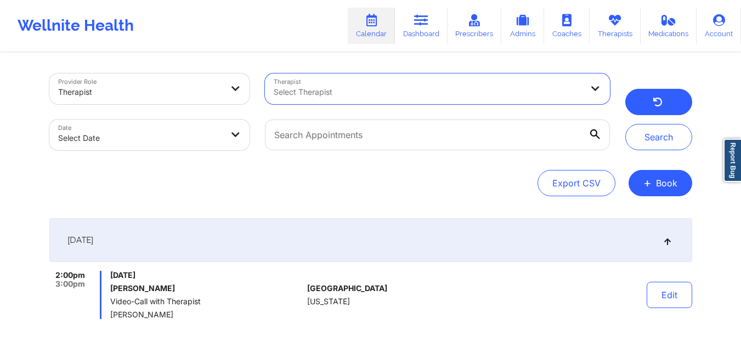
click at [652, 109] on button "button" at bounding box center [658, 102] width 67 height 26
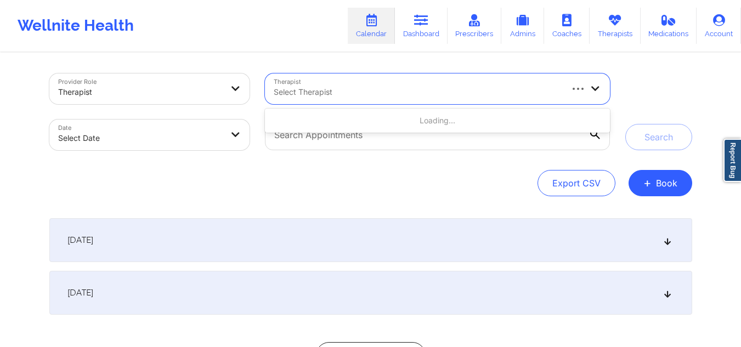
click at [411, 84] on div "Select Therapist" at bounding box center [413, 88] width 297 height 31
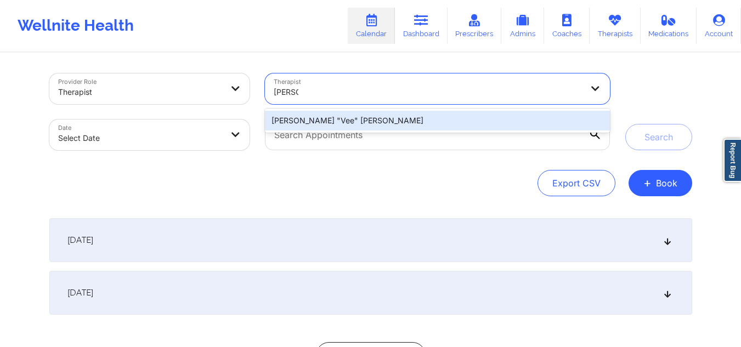
type input "[PERSON_NAME]"
click at [375, 118] on div "[PERSON_NAME] "Vee" [PERSON_NAME]" at bounding box center [437, 121] width 344 height 20
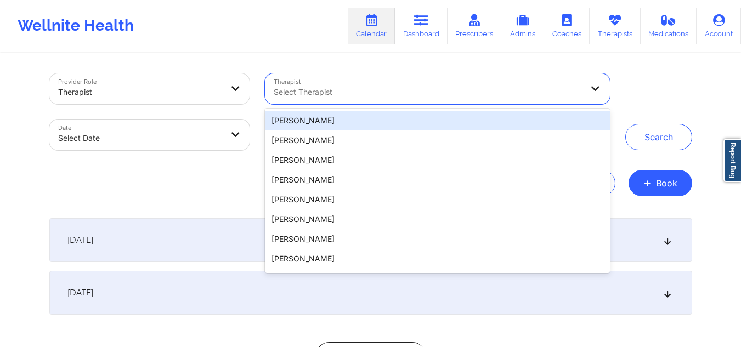
click at [385, 98] on div at bounding box center [428, 92] width 309 height 13
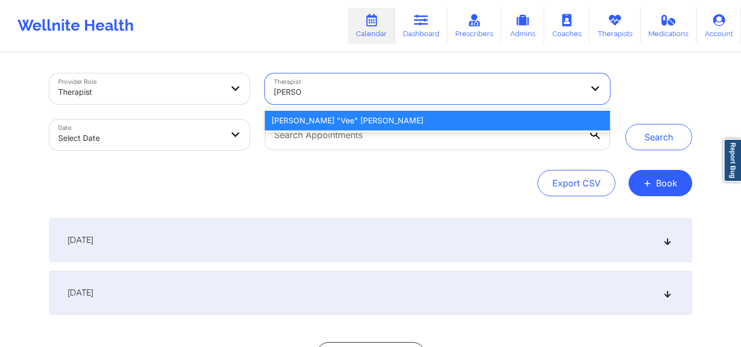
type input "[PERSON_NAME] "v"
click at [365, 123] on div "[PERSON_NAME] "Vee" [PERSON_NAME]" at bounding box center [437, 121] width 344 height 20
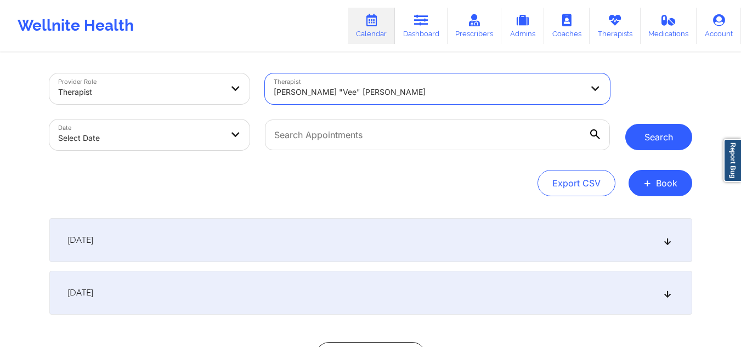
click at [639, 142] on button "Search" at bounding box center [658, 137] width 67 height 26
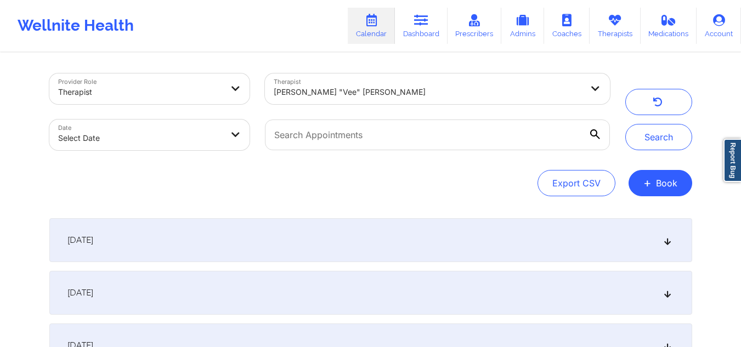
click at [670, 297] on icon at bounding box center [666, 293] width 9 height 8
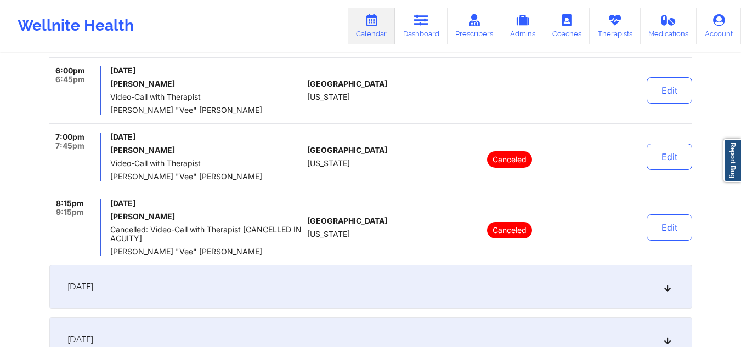
scroll to position [224, 0]
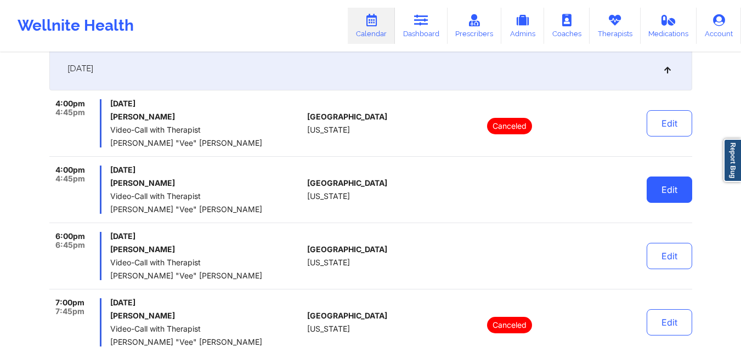
click at [659, 186] on button "Edit" at bounding box center [668, 190] width 45 height 26
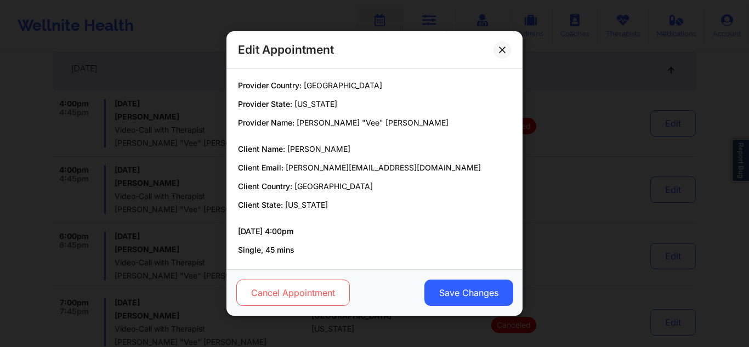
click at [312, 282] on button "Cancel Appointment" at bounding box center [292, 293] width 113 height 26
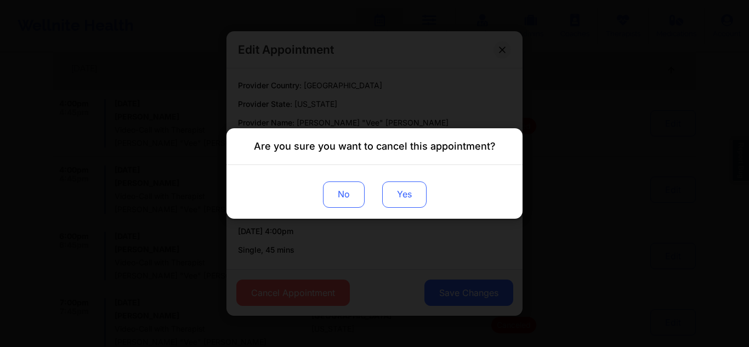
click at [403, 193] on button "Yes" at bounding box center [404, 194] width 44 height 26
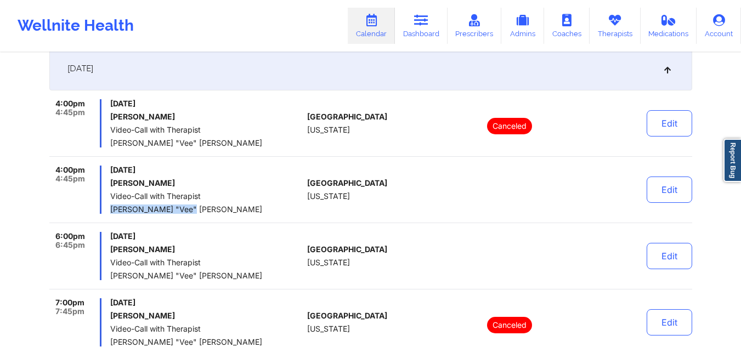
drag, startPoint x: 186, startPoint y: 209, endPoint x: 105, endPoint y: 213, distance: 80.7
click at [105, 213] on div "4:00pm 4:45pm [DATE] [PERSON_NAME] Video-Call with Therapist [PERSON_NAME] "Vee…" at bounding box center [176, 190] width 254 height 48
copy span "[PERSON_NAME] "Vee" [PERSON_NAME]"
click at [663, 73] on div "[DATE]" at bounding box center [370, 69] width 642 height 44
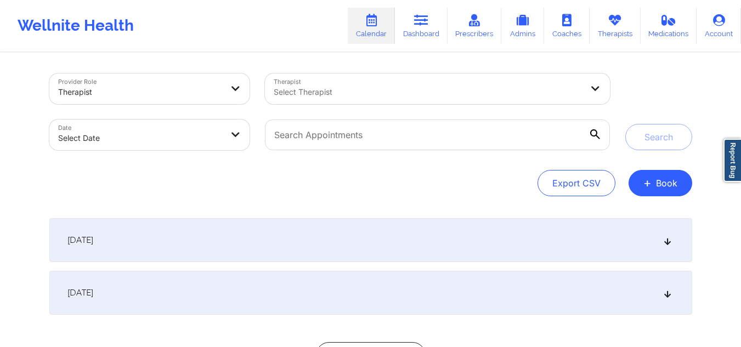
click at [304, 84] on div "Select Therapist" at bounding box center [424, 88] width 318 height 31
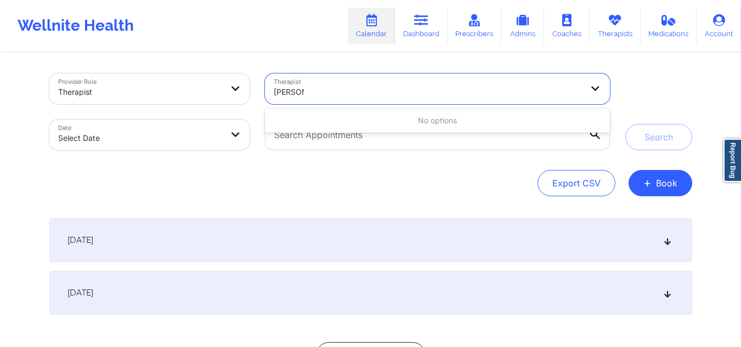
type input "[PERSON_NAME] [PERSON_NAME]"
click at [220, 95] on div at bounding box center [140, 92] width 164 height 13
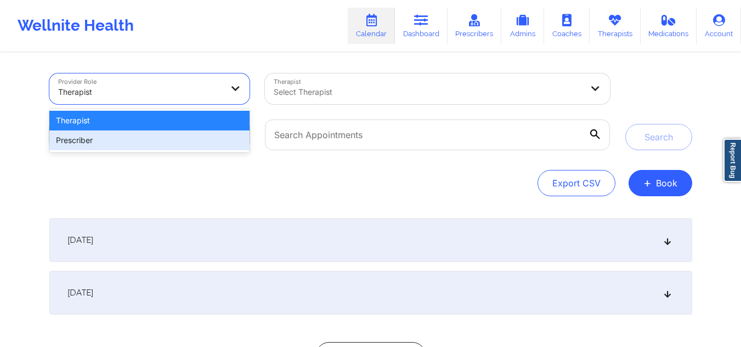
click at [144, 150] on div "Therapist Prescriber" at bounding box center [149, 131] width 201 height 44
click at [133, 143] on div "Prescriber" at bounding box center [149, 140] width 201 height 20
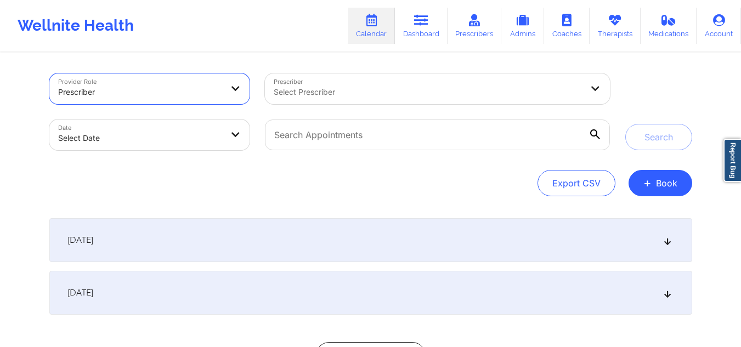
click at [309, 93] on div at bounding box center [428, 92] width 309 height 13
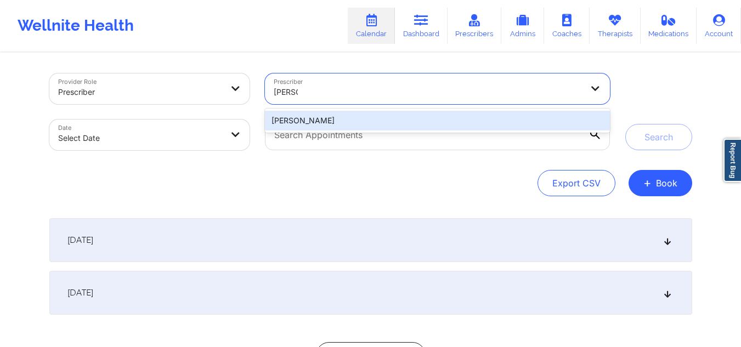
type input "amy h"
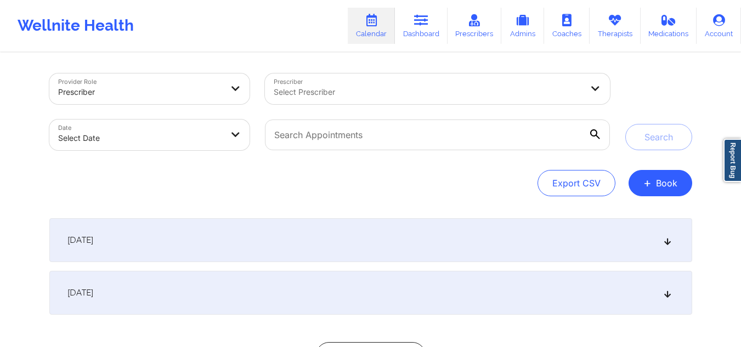
drag, startPoint x: 306, startPoint y: 123, endPoint x: 287, endPoint y: 94, distance: 34.1
click at [287, 94] on div at bounding box center [428, 92] width 309 height 13
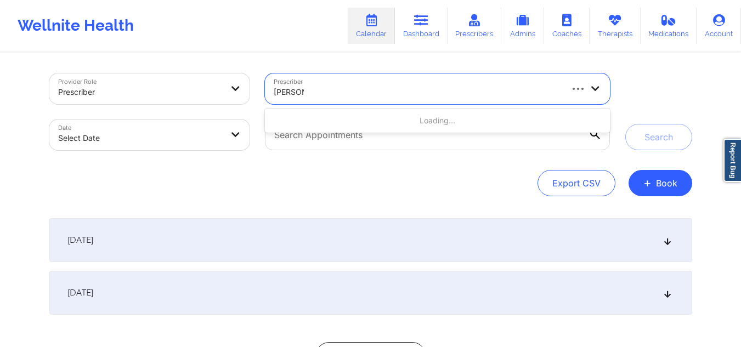
type input "amy hala"
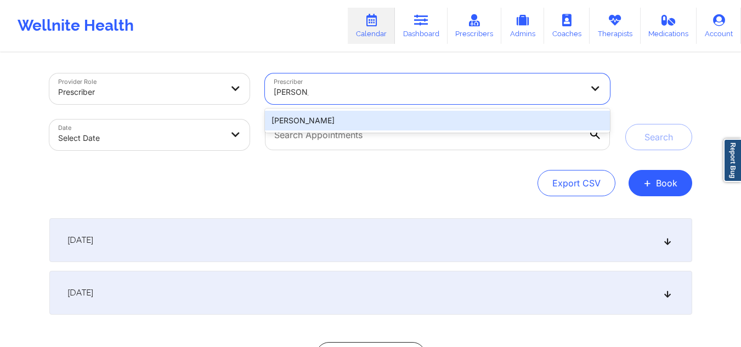
click at [303, 121] on div "Amy Halanski" at bounding box center [437, 121] width 344 height 20
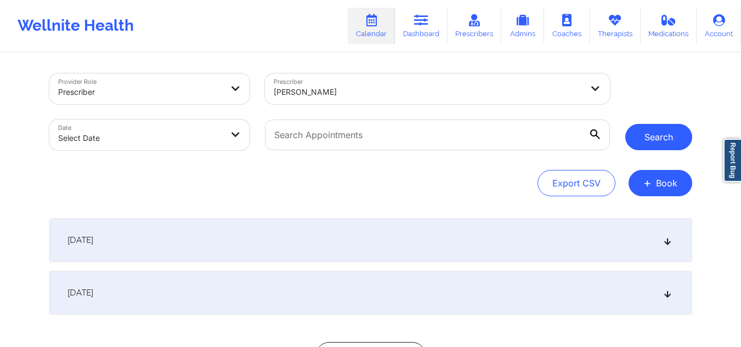
click at [645, 126] on button "Search" at bounding box center [658, 137] width 67 height 26
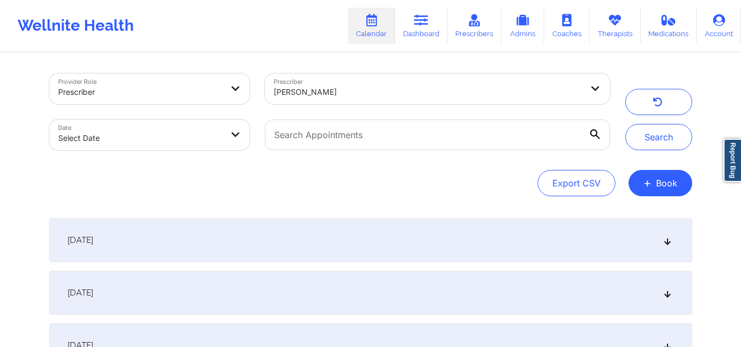
click at [511, 254] on div "[DATE]" at bounding box center [370, 240] width 642 height 44
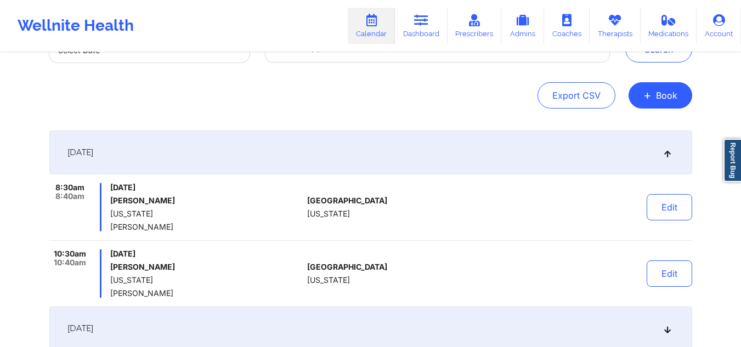
scroll to position [105, 0]
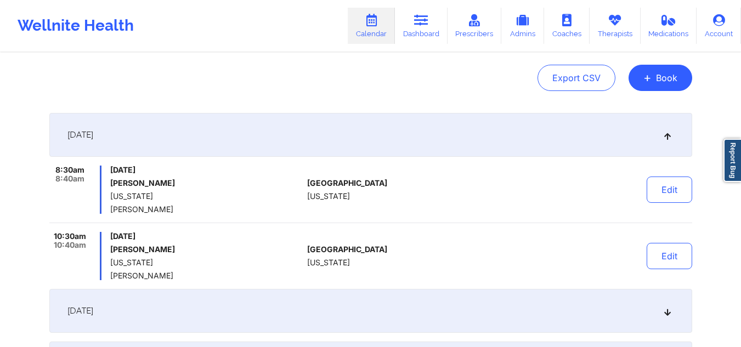
click at [667, 312] on icon at bounding box center [666, 311] width 9 height 8
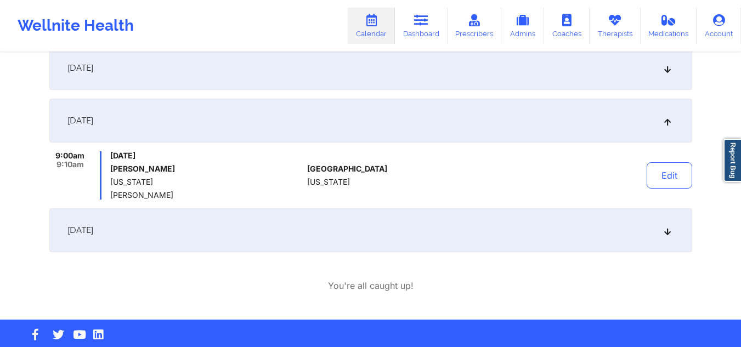
scroll to position [177, 0]
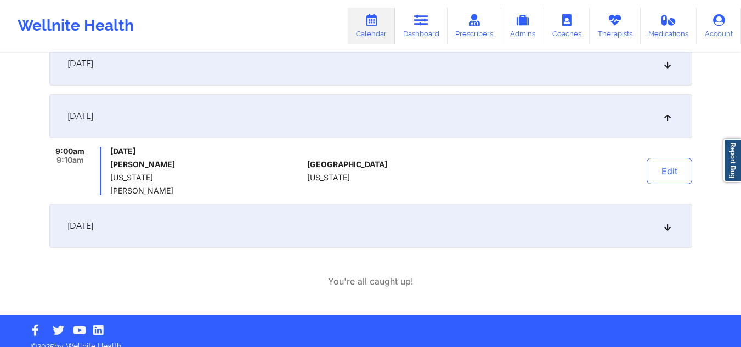
click at [665, 228] on icon at bounding box center [666, 226] width 9 height 8
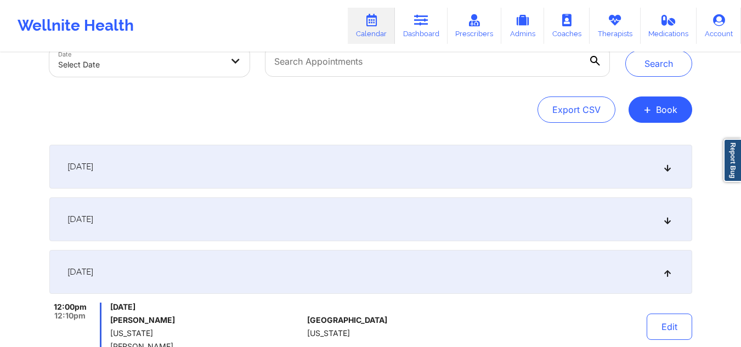
scroll to position [55, 0]
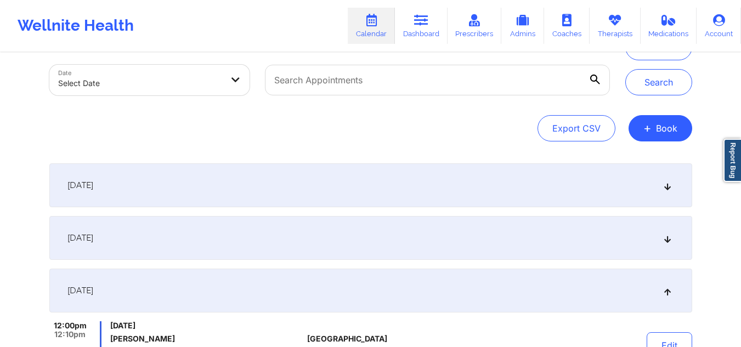
click at [663, 184] on icon at bounding box center [666, 185] width 9 height 8
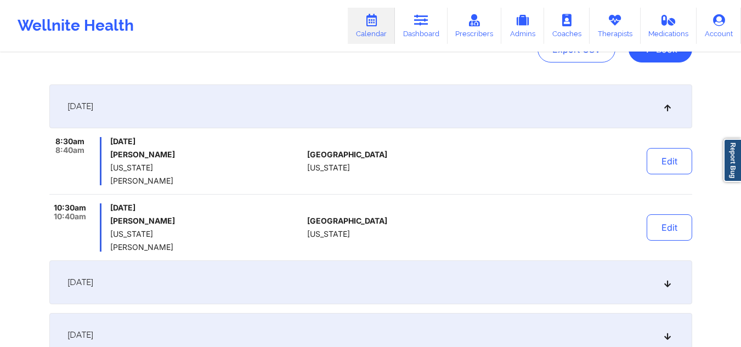
scroll to position [0, 0]
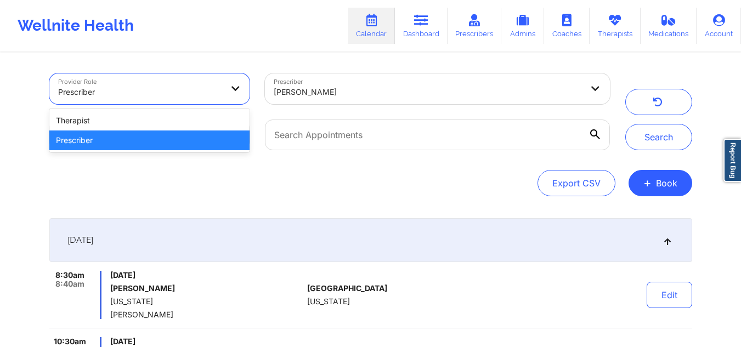
click at [216, 90] on div at bounding box center [140, 92] width 164 height 13
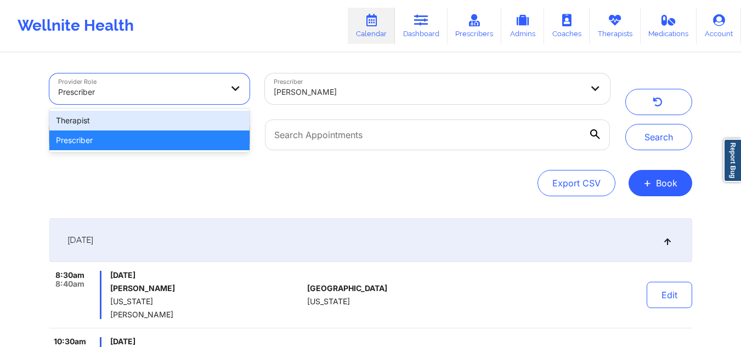
click at [143, 126] on div "Therapist" at bounding box center [149, 121] width 201 height 20
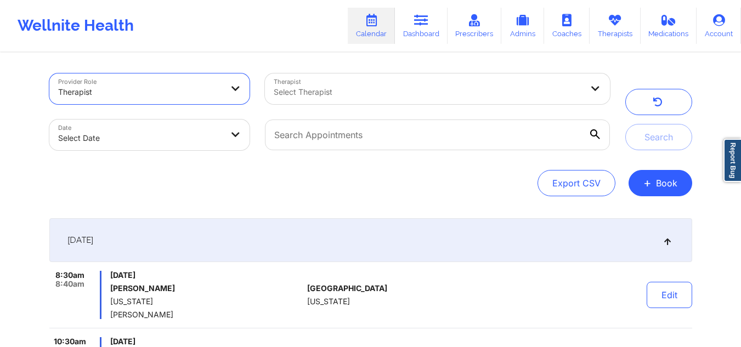
click at [295, 89] on div at bounding box center [428, 92] width 309 height 13
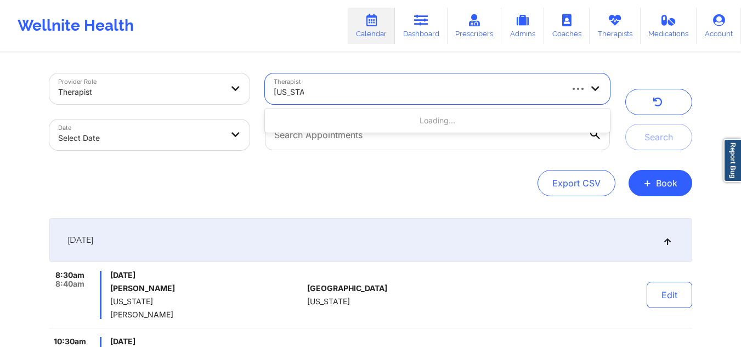
type input "[US_STATE] g"
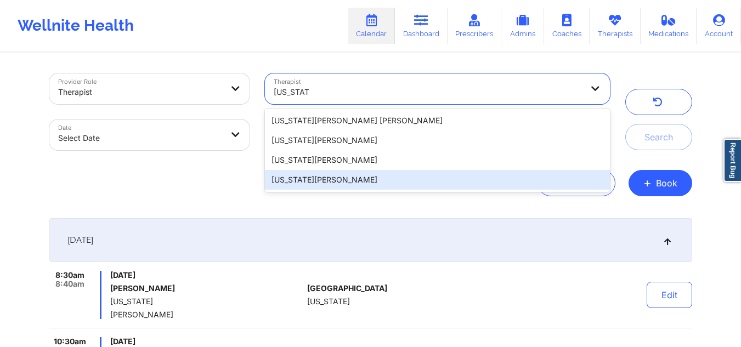
click at [348, 181] on div "[US_STATE][PERSON_NAME]" at bounding box center [437, 180] width 344 height 20
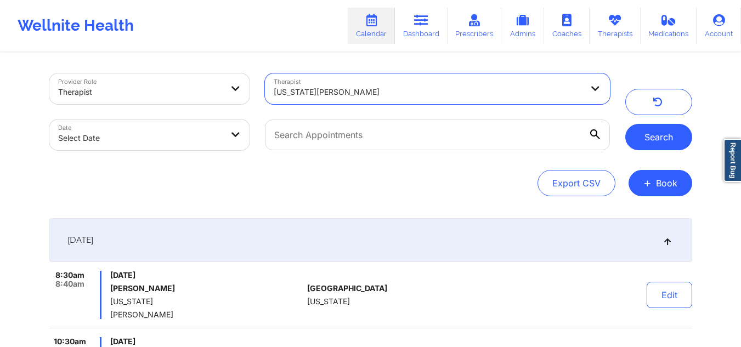
click at [656, 134] on button "Search" at bounding box center [658, 137] width 67 height 26
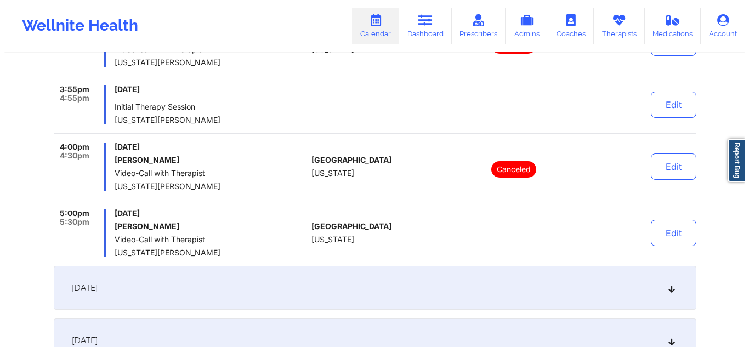
scroll to position [534, 0]
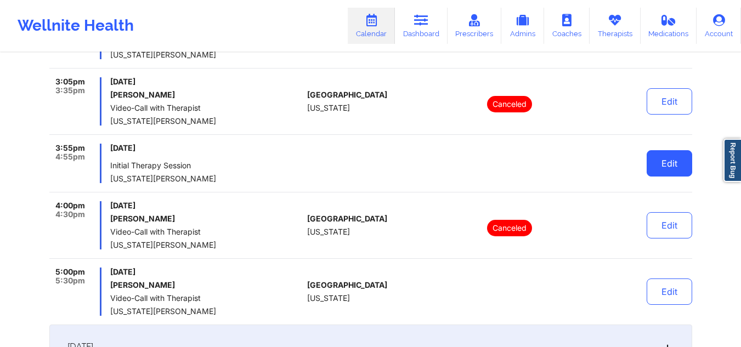
click at [661, 160] on button "Edit" at bounding box center [668, 163] width 45 height 26
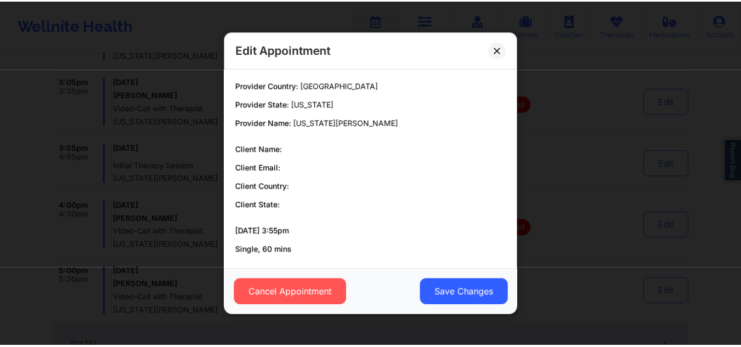
scroll to position [48, 0]
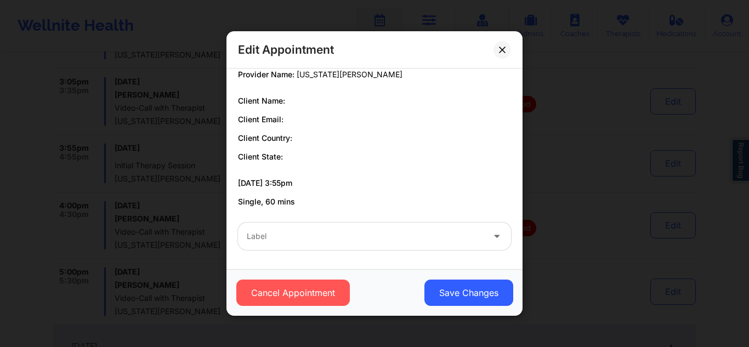
click at [462, 240] on div at bounding box center [365, 236] width 237 height 13
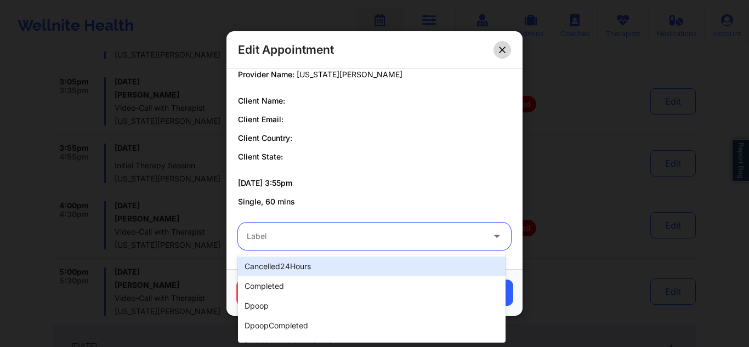
click at [499, 48] on icon at bounding box center [502, 49] width 7 height 7
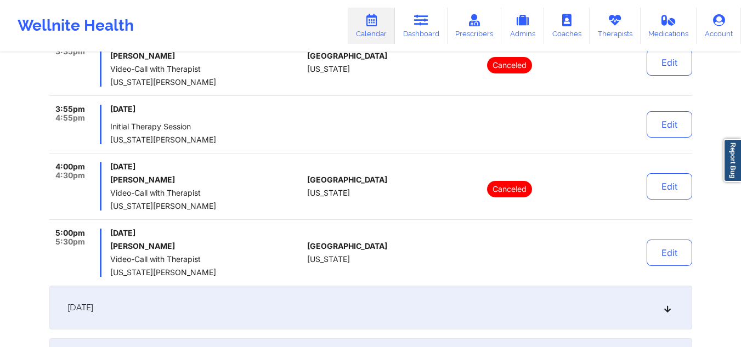
scroll to position [567, 0]
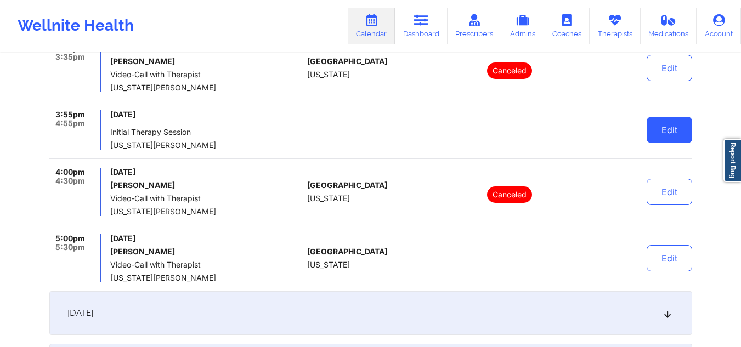
click at [653, 133] on button "Edit" at bounding box center [668, 130] width 45 height 26
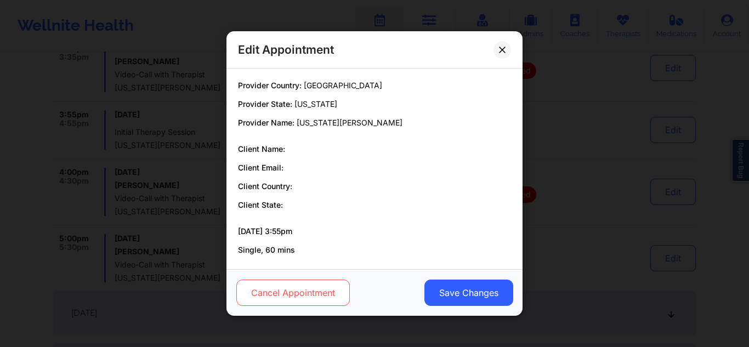
click at [282, 292] on button "Cancel Appointment" at bounding box center [292, 293] width 113 height 26
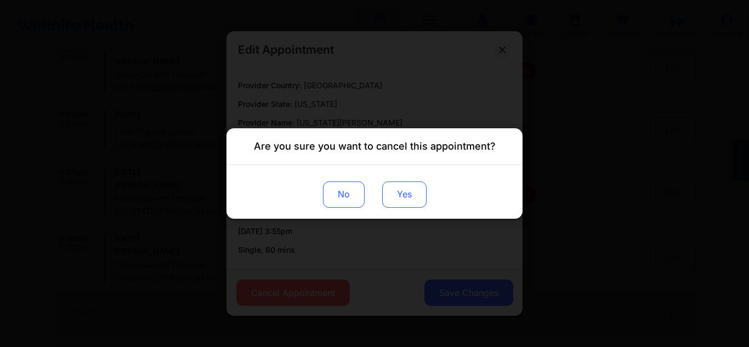
click at [397, 200] on button "Yes" at bounding box center [404, 194] width 44 height 26
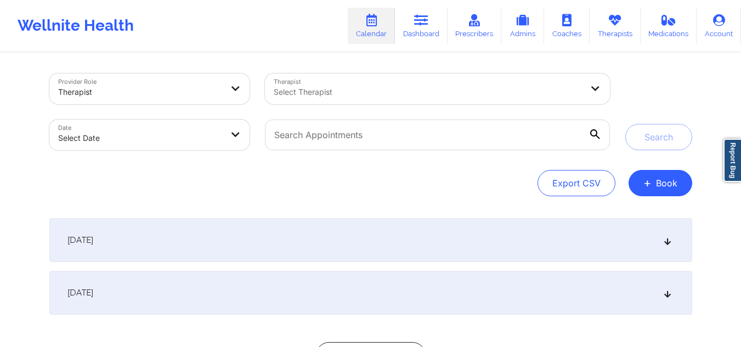
click at [394, 90] on div at bounding box center [428, 92] width 309 height 13
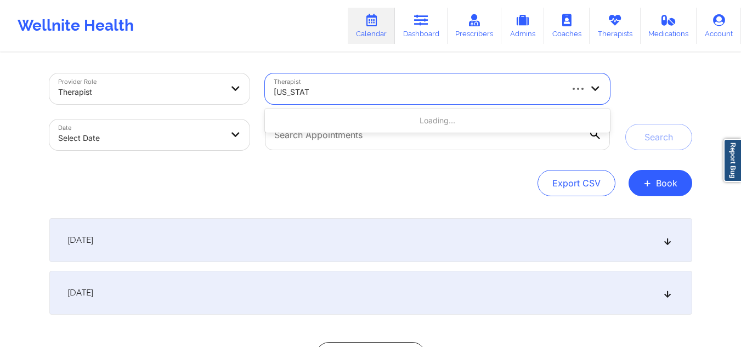
type input "[US_STATE] gi"
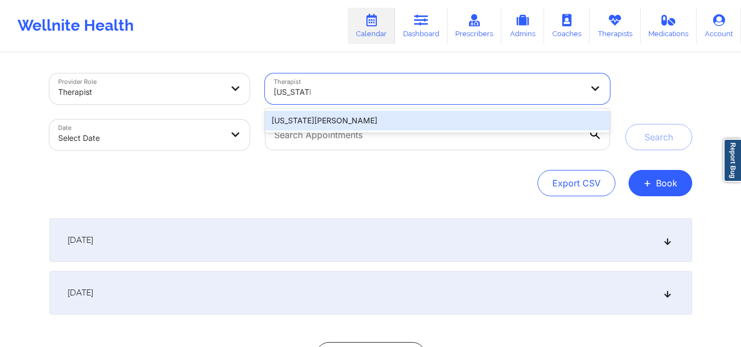
click at [358, 118] on div "[US_STATE][PERSON_NAME]" at bounding box center [437, 121] width 344 height 20
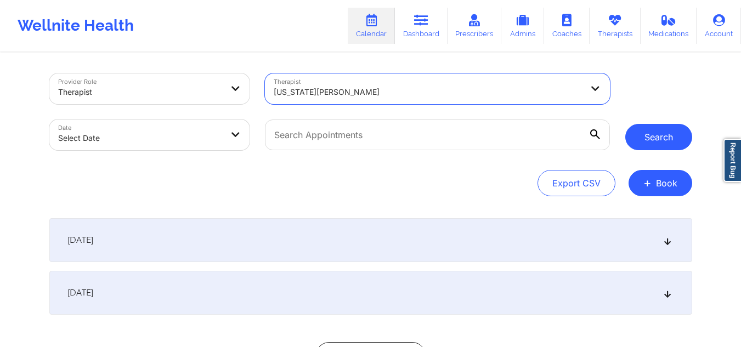
click at [654, 144] on button "Search" at bounding box center [658, 137] width 67 height 26
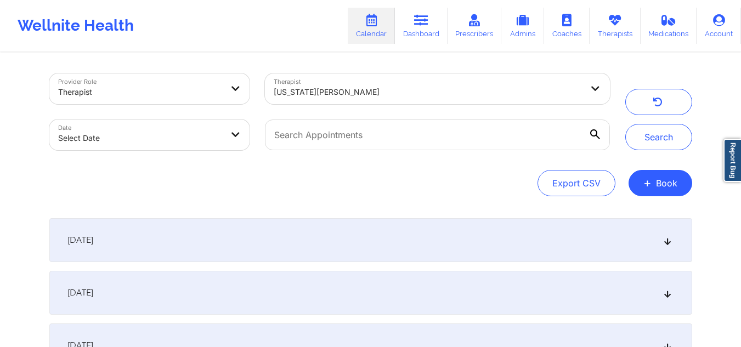
click at [664, 236] on icon at bounding box center [666, 240] width 9 height 8
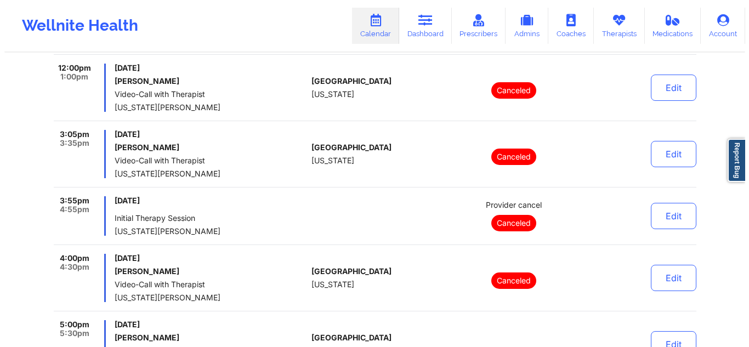
scroll to position [484, 0]
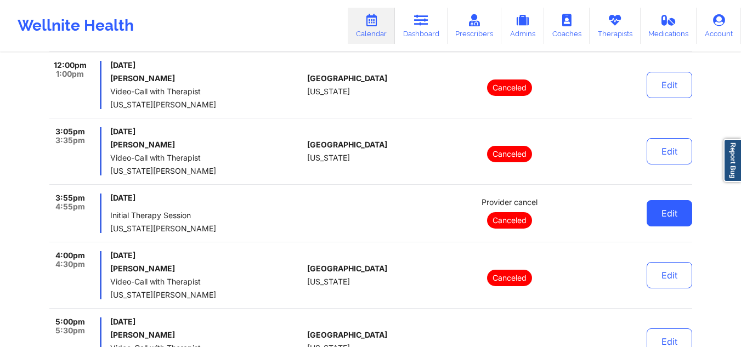
click at [646, 210] on button "Edit" at bounding box center [668, 213] width 45 height 26
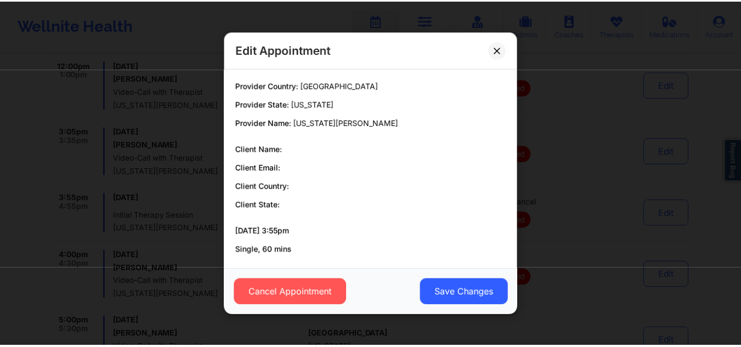
scroll to position [48, 0]
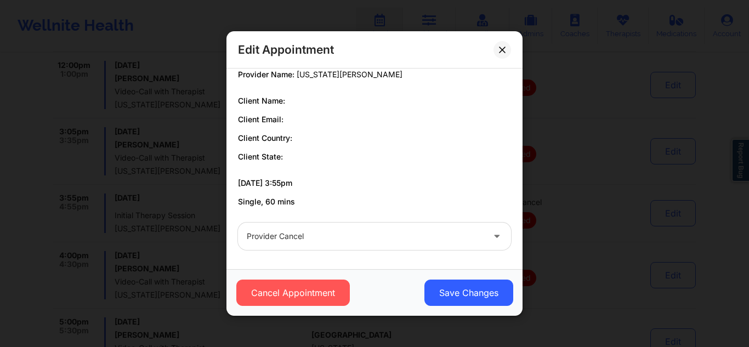
click at [447, 234] on div at bounding box center [365, 236] width 237 height 13
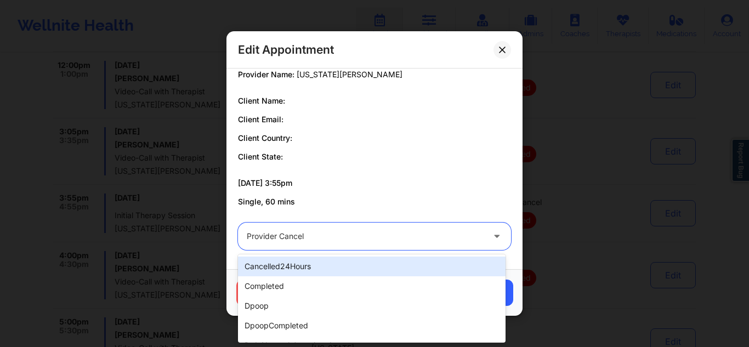
click at [468, 141] on p "Client Country:" at bounding box center [374, 138] width 273 height 11
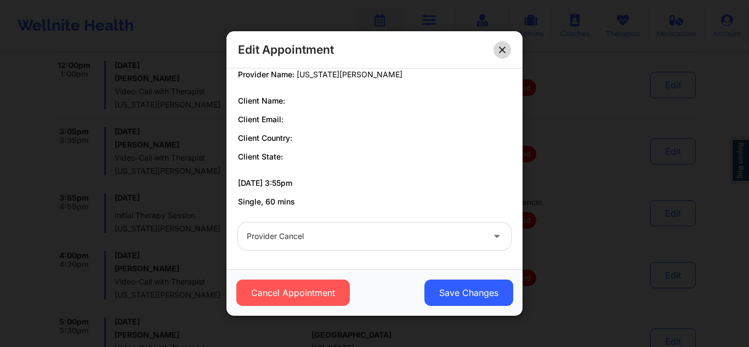
click at [504, 48] on icon at bounding box center [502, 49] width 7 height 7
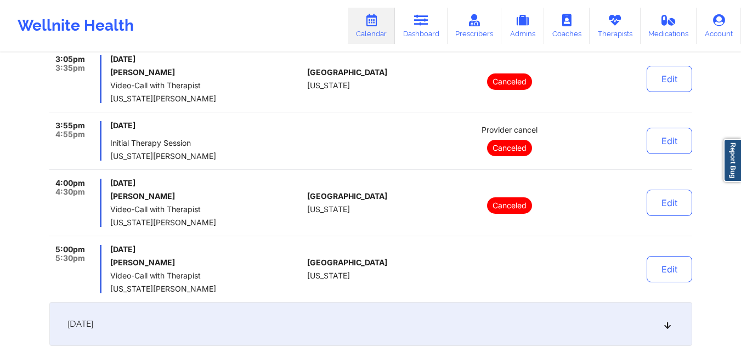
scroll to position [559, 0]
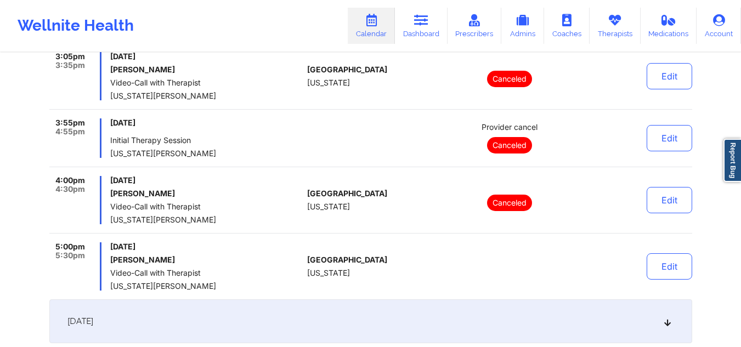
click at [254, 181] on span "[DATE]" at bounding box center [206, 180] width 192 height 9
